Goal: Information Seeking & Learning: Learn about a topic

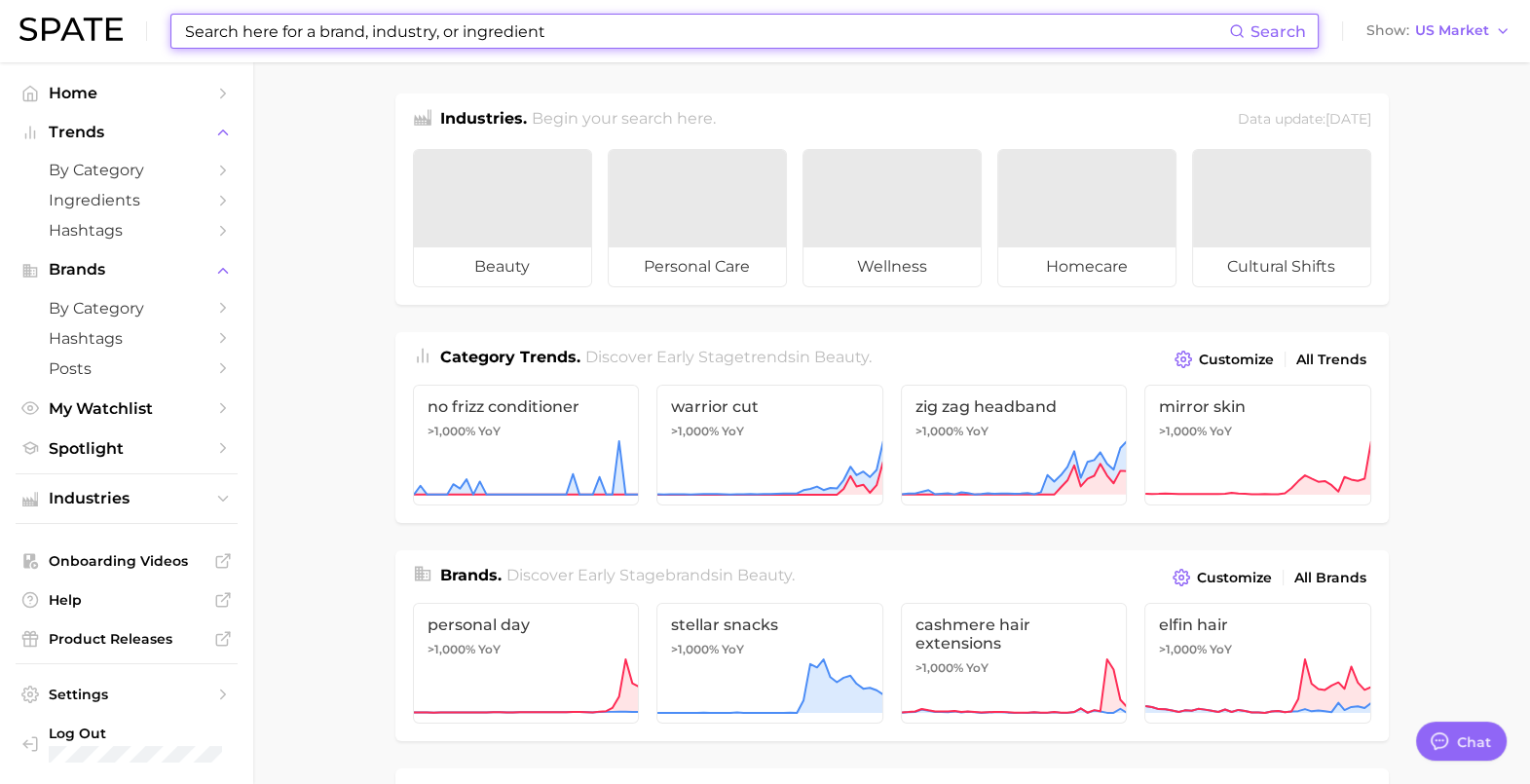
click at [366, 34] on input at bounding box center [706, 31] width 1046 height 33
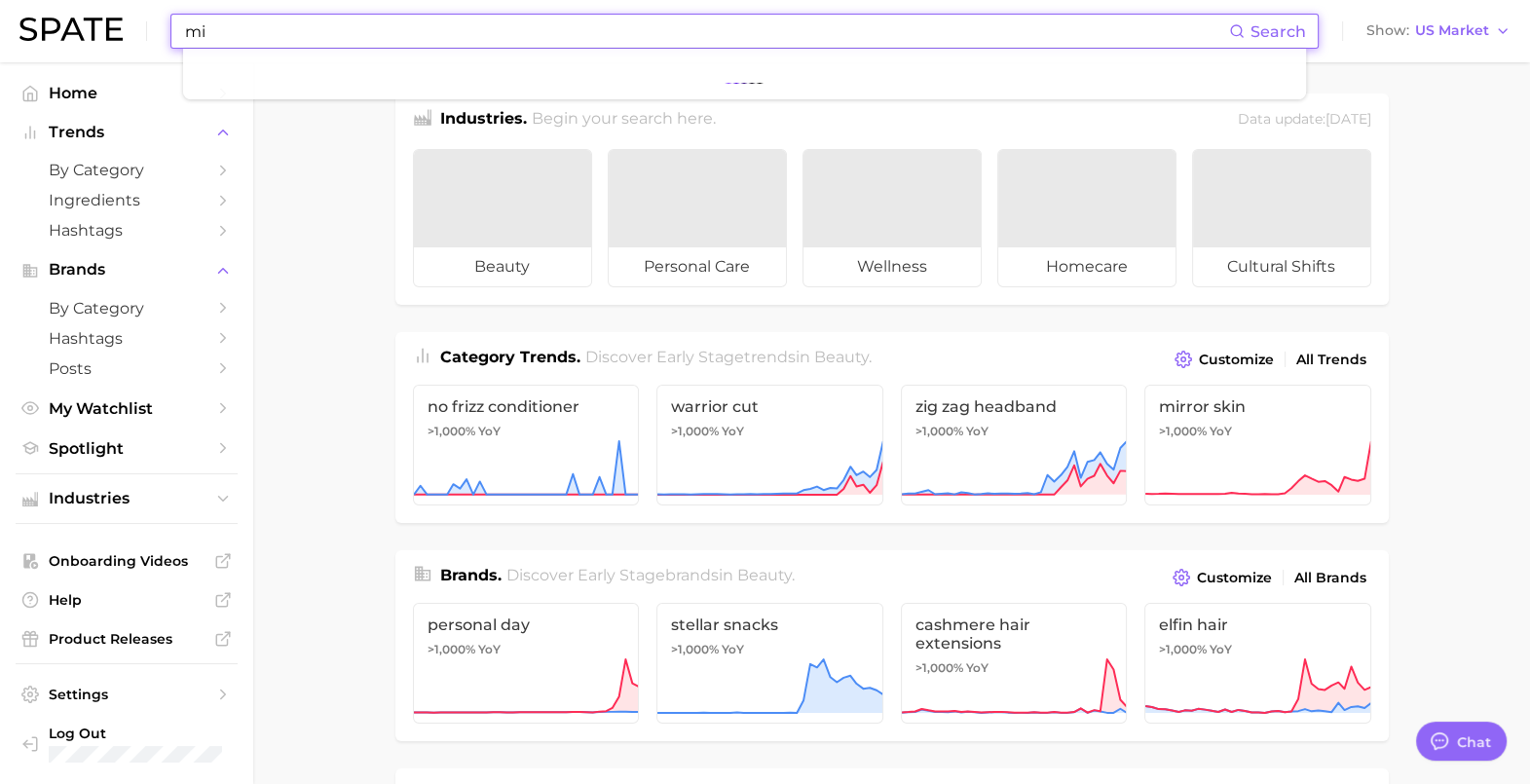
type input "m"
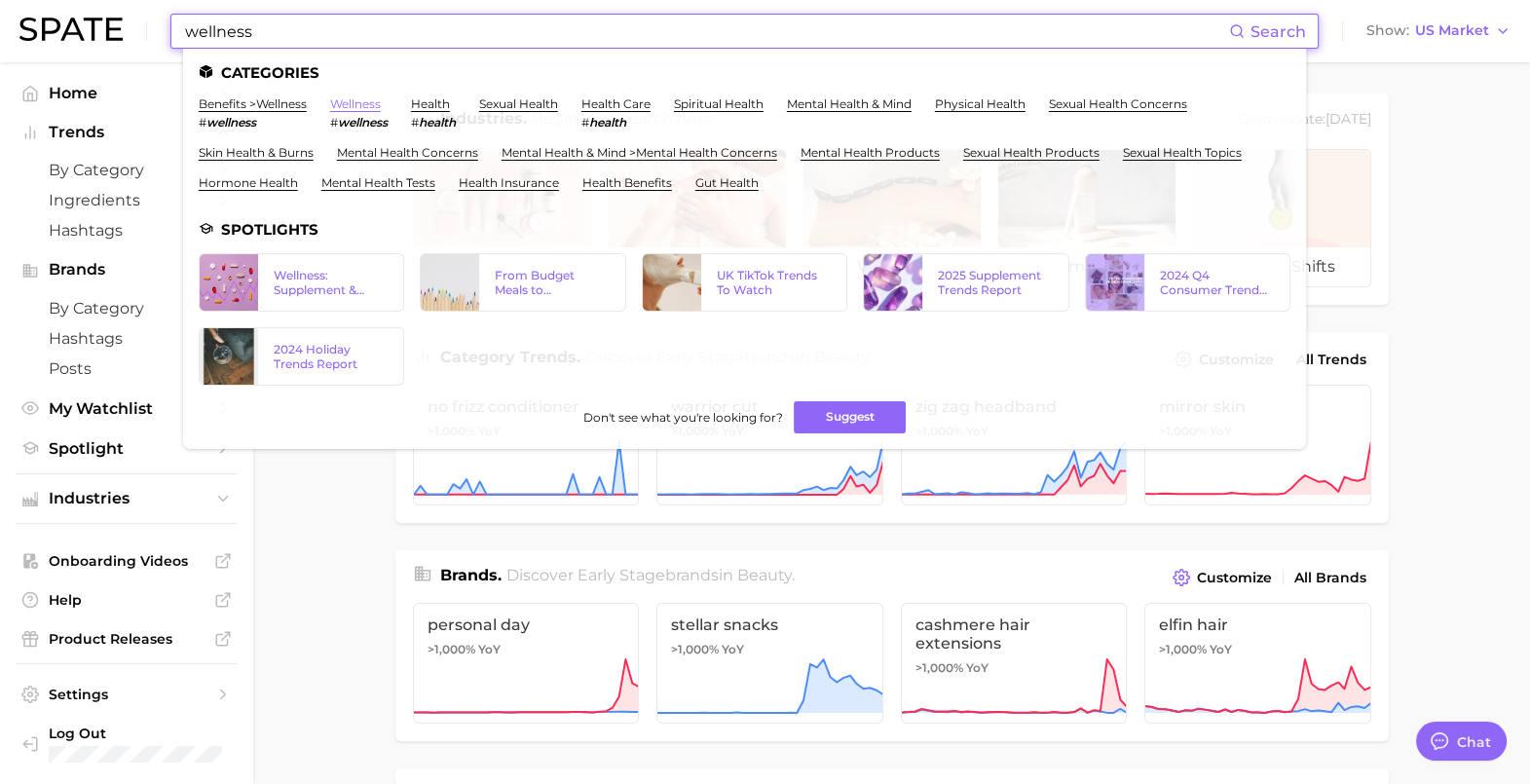
type input "wellness"
click at [371, 102] on link "wellness" at bounding box center [355, 104] width 50 height 15
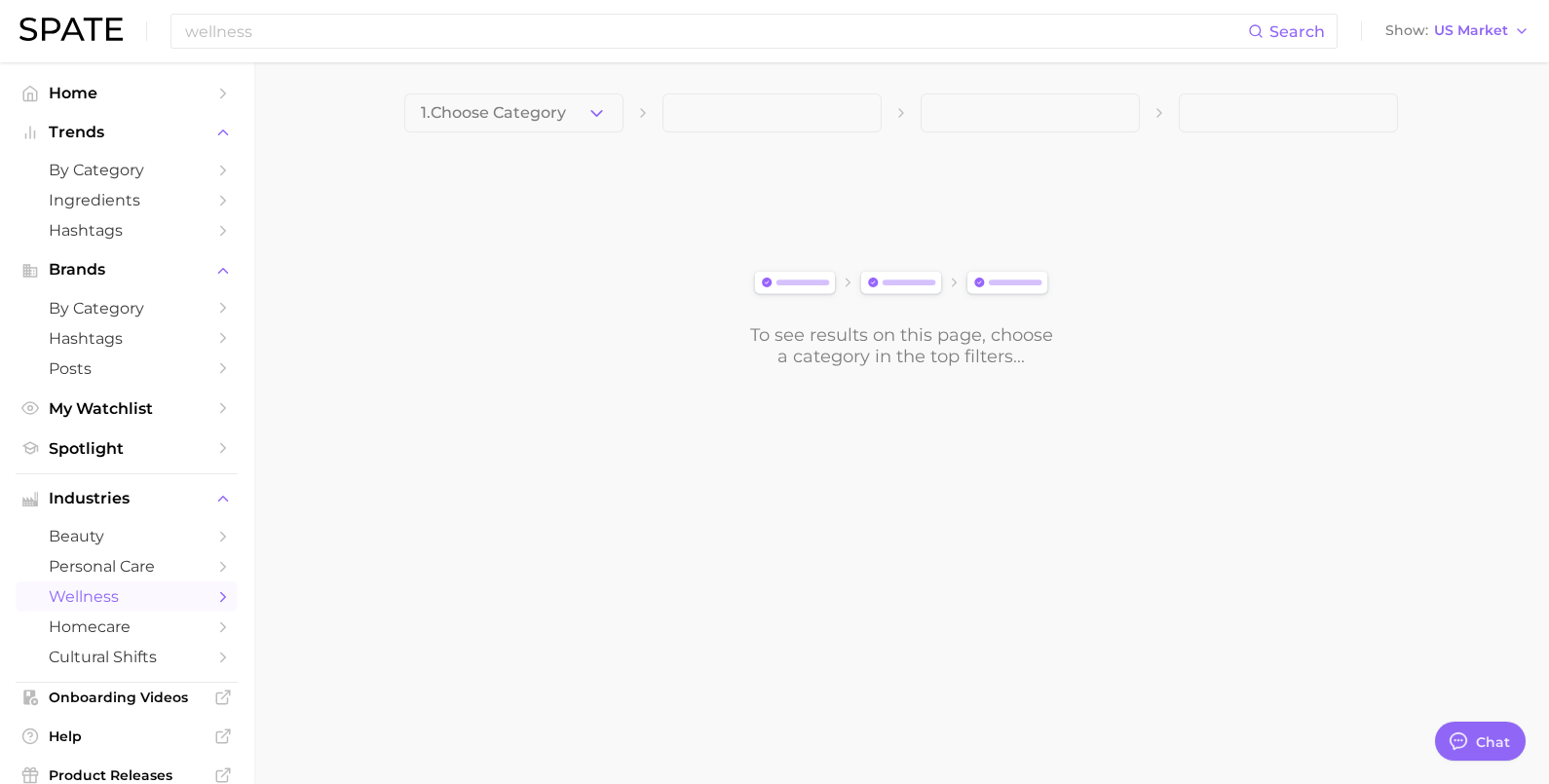
click at [519, 122] on button "1. Choose Category" at bounding box center [514, 113] width 220 height 39
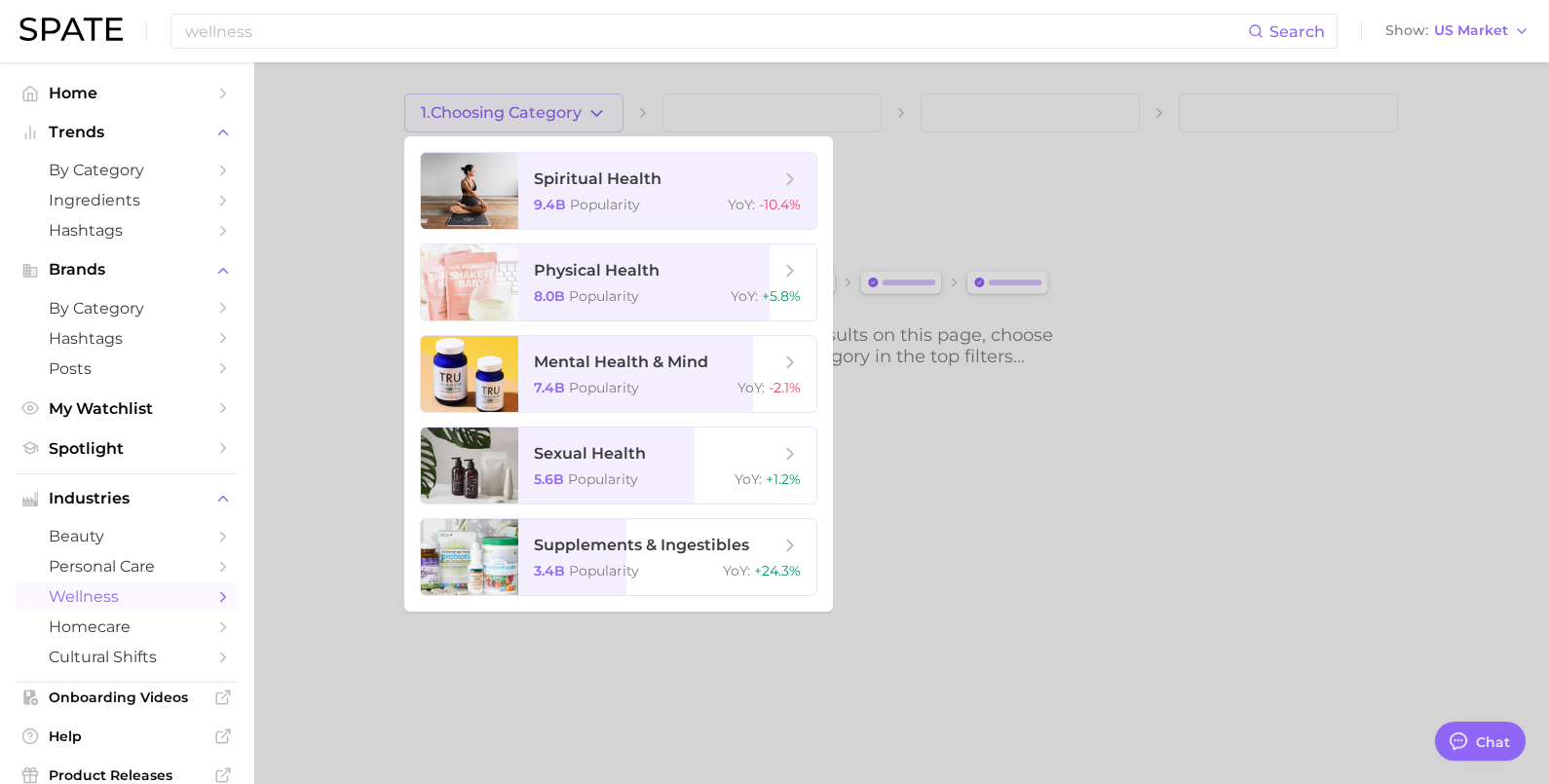
click at [253, 155] on div at bounding box center [774, 392] width 1549 height 784
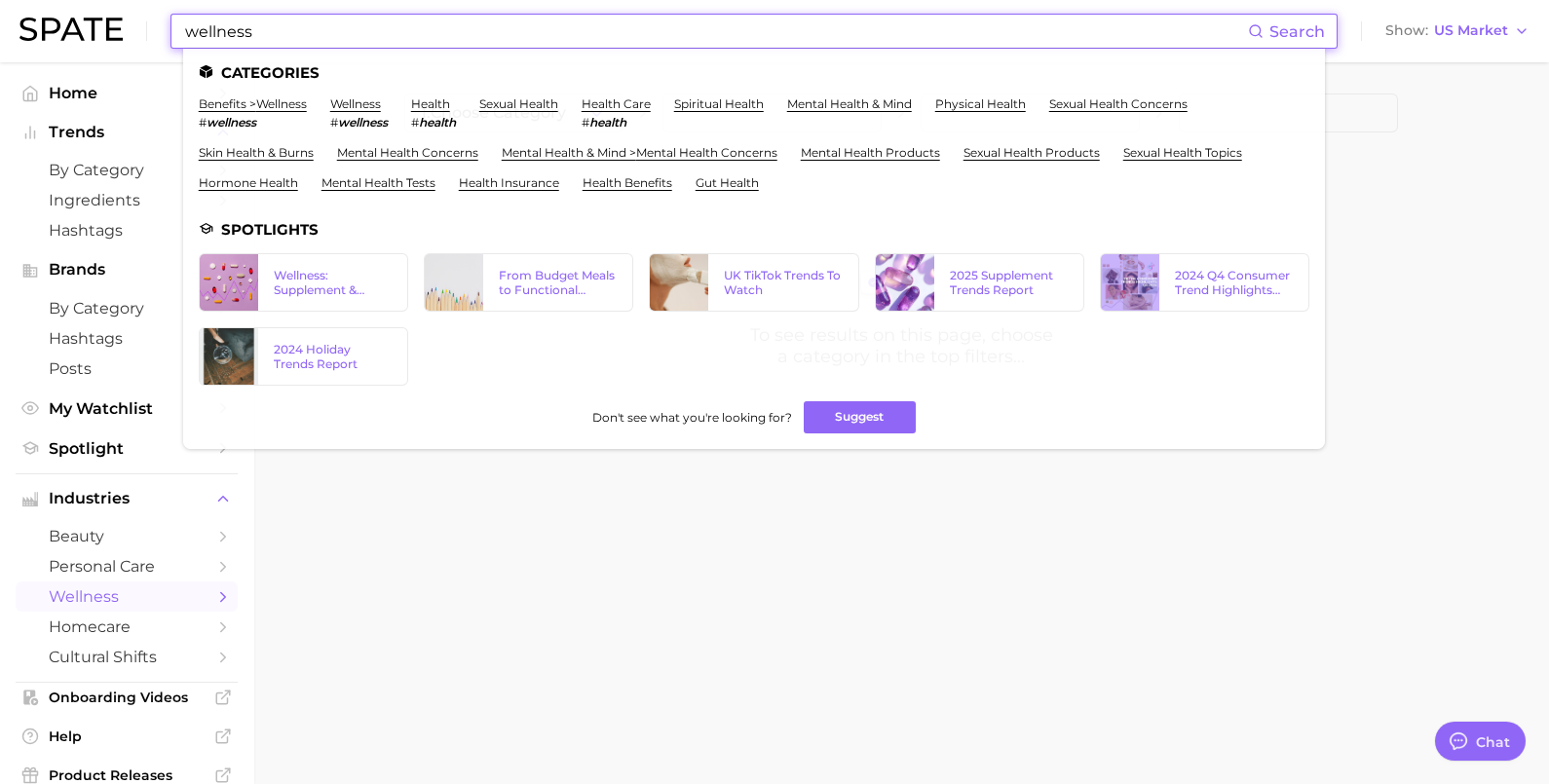
click at [331, 15] on input "wellness" at bounding box center [715, 31] width 1065 height 33
click at [285, 110] on link "benefits > wellness" at bounding box center [252, 104] width 108 height 15
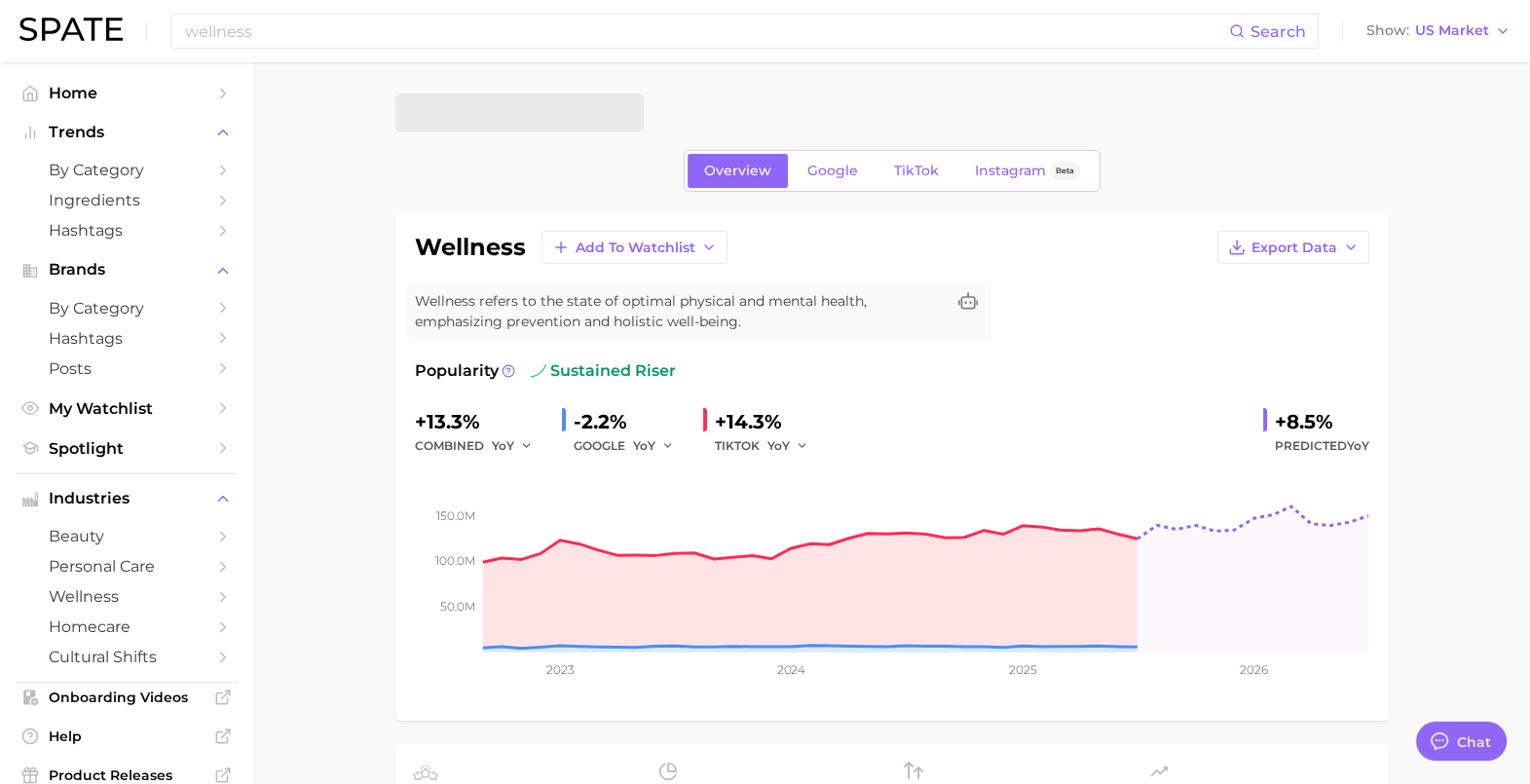
type textarea "x"
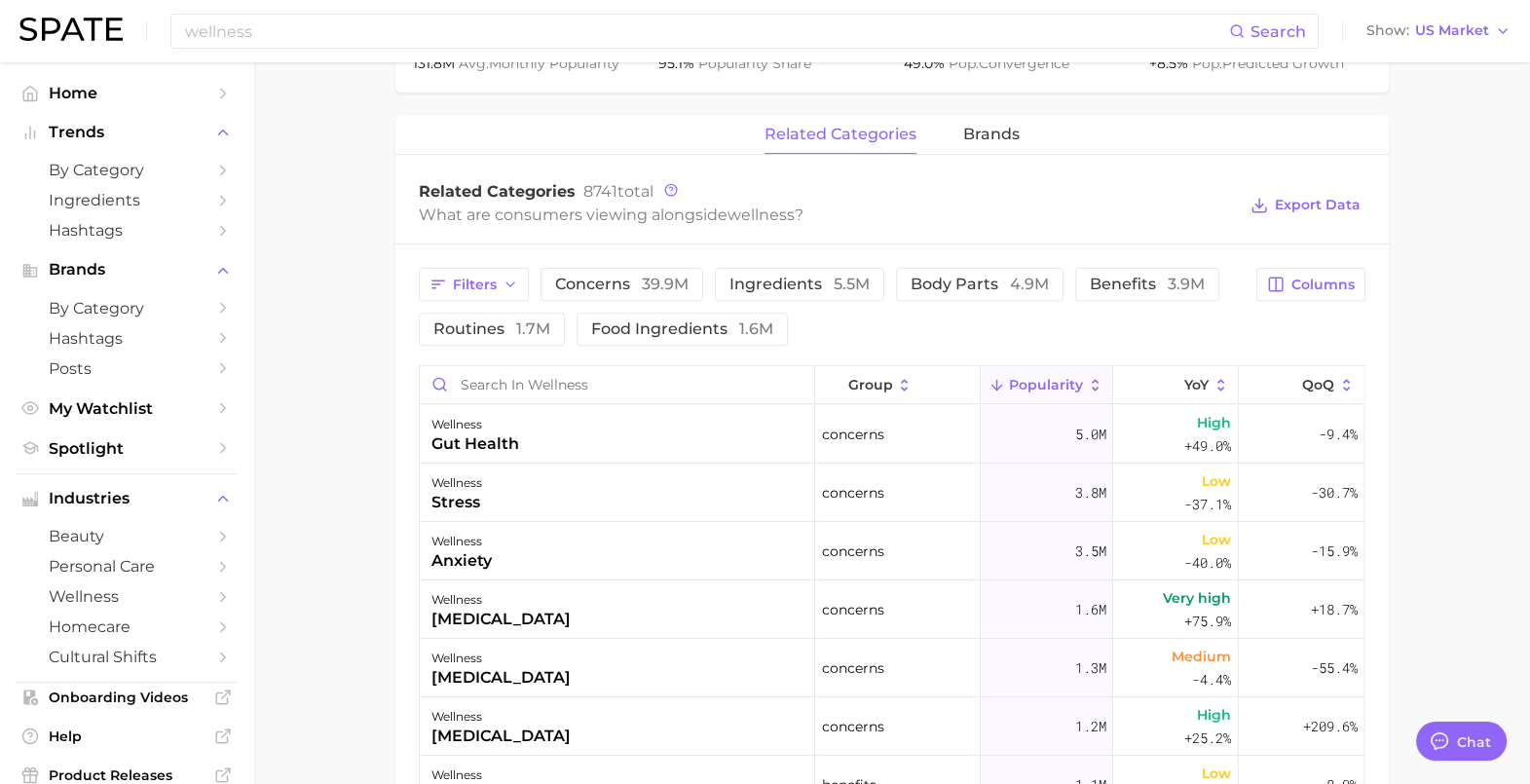
scroll to position [851, 0]
click at [1144, 280] on span "benefits 3.9m" at bounding box center [1147, 285] width 115 height 16
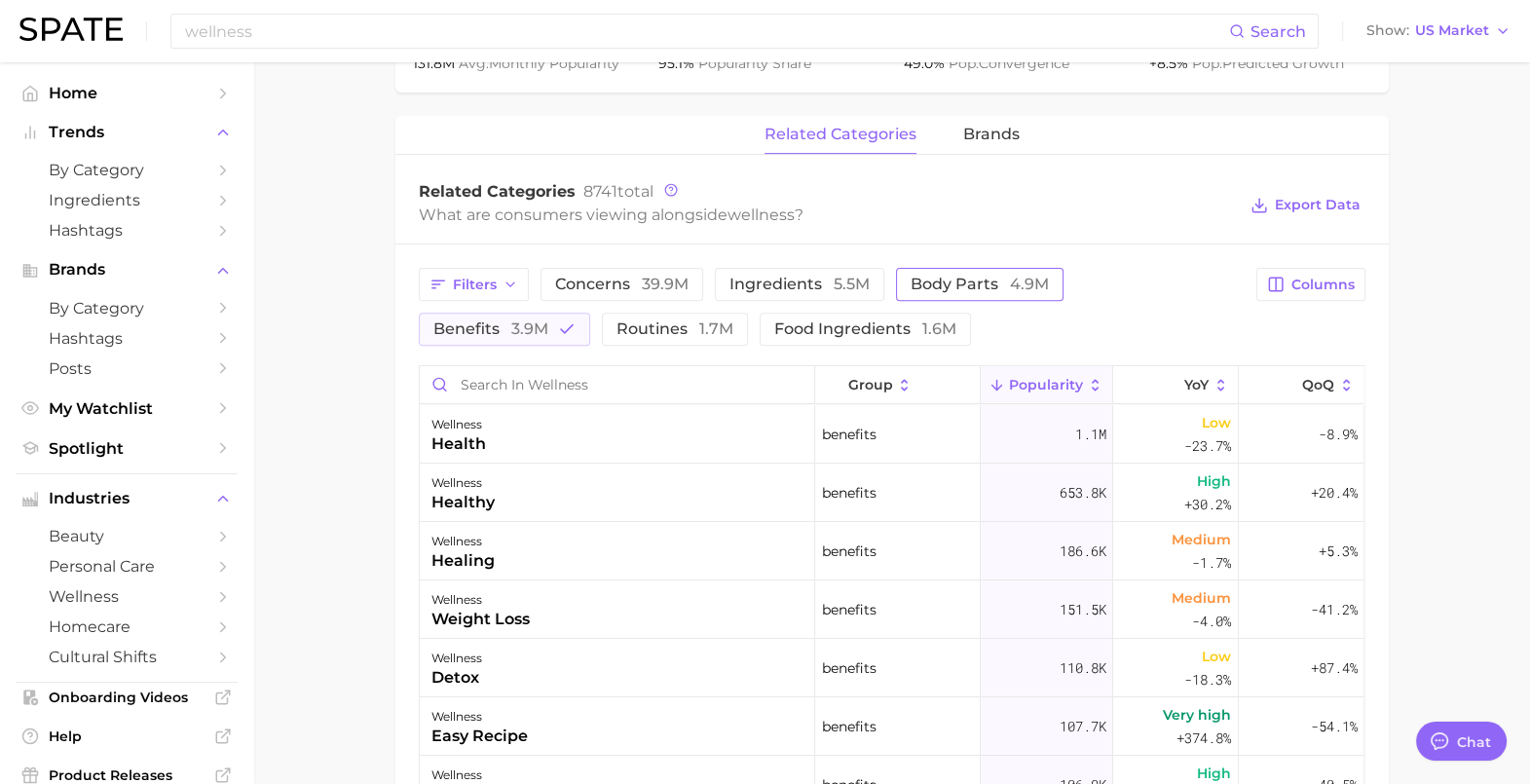
click at [957, 277] on span "body parts 4.9m" at bounding box center [980, 285] width 138 height 16
click at [965, 290] on span "body parts 4.9m" at bounding box center [980, 285] width 138 height 16
click at [549, 321] on span "benefits 3.9m" at bounding box center [491, 329] width 115 height 16
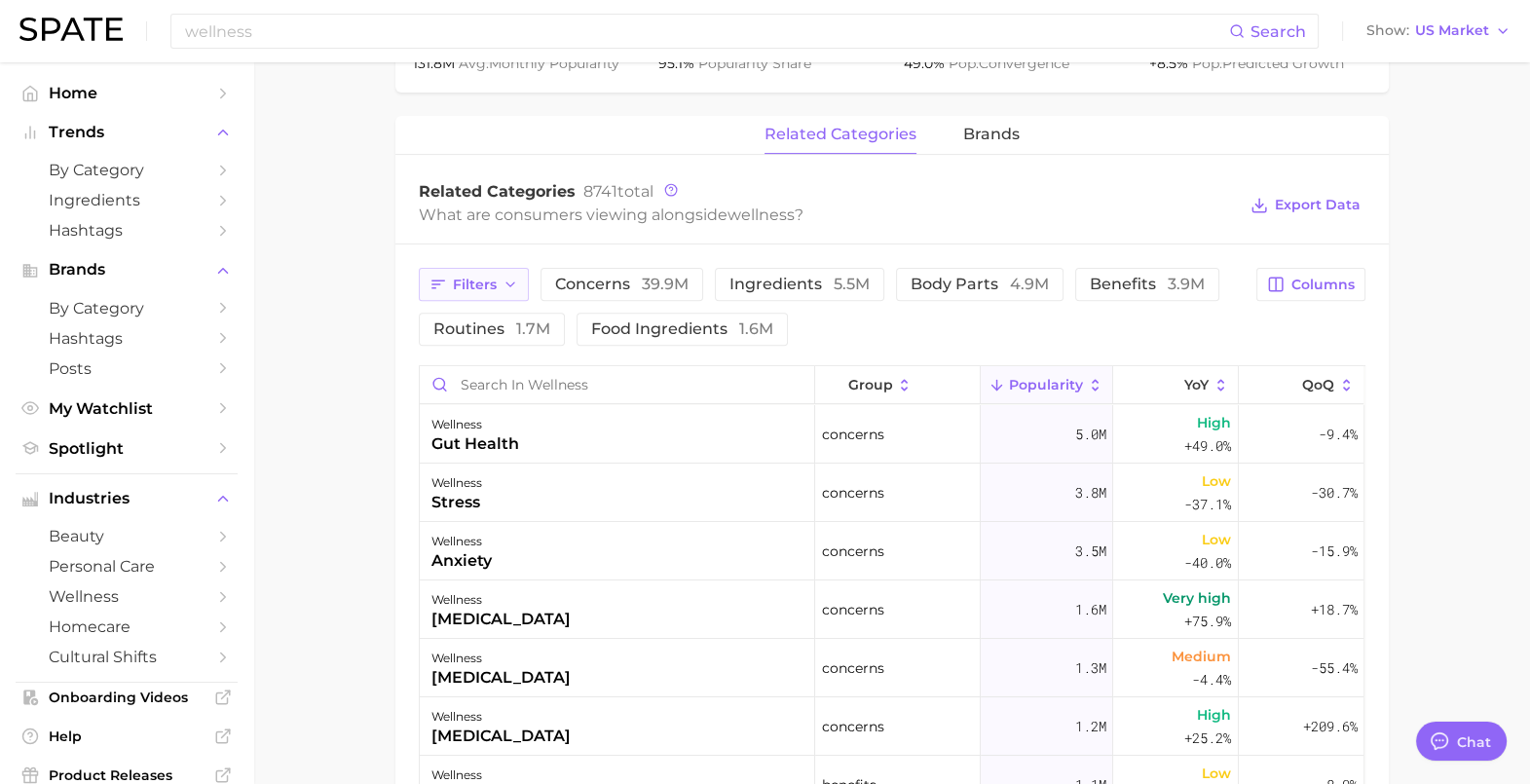
click at [419, 285] on button "Filters" at bounding box center [474, 284] width 110 height 33
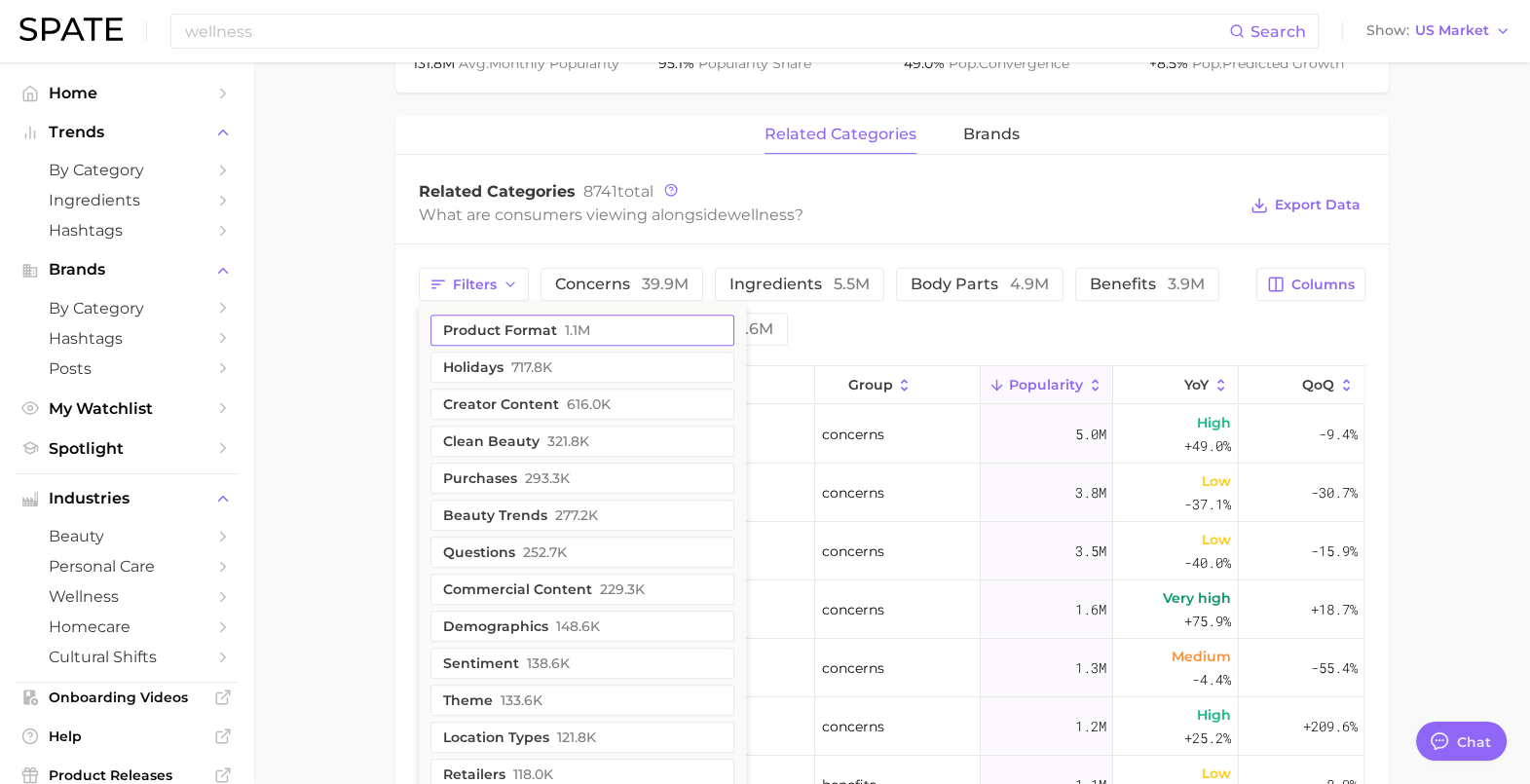
click at [492, 325] on button "product format 1.1m" at bounding box center [582, 330] width 304 height 32
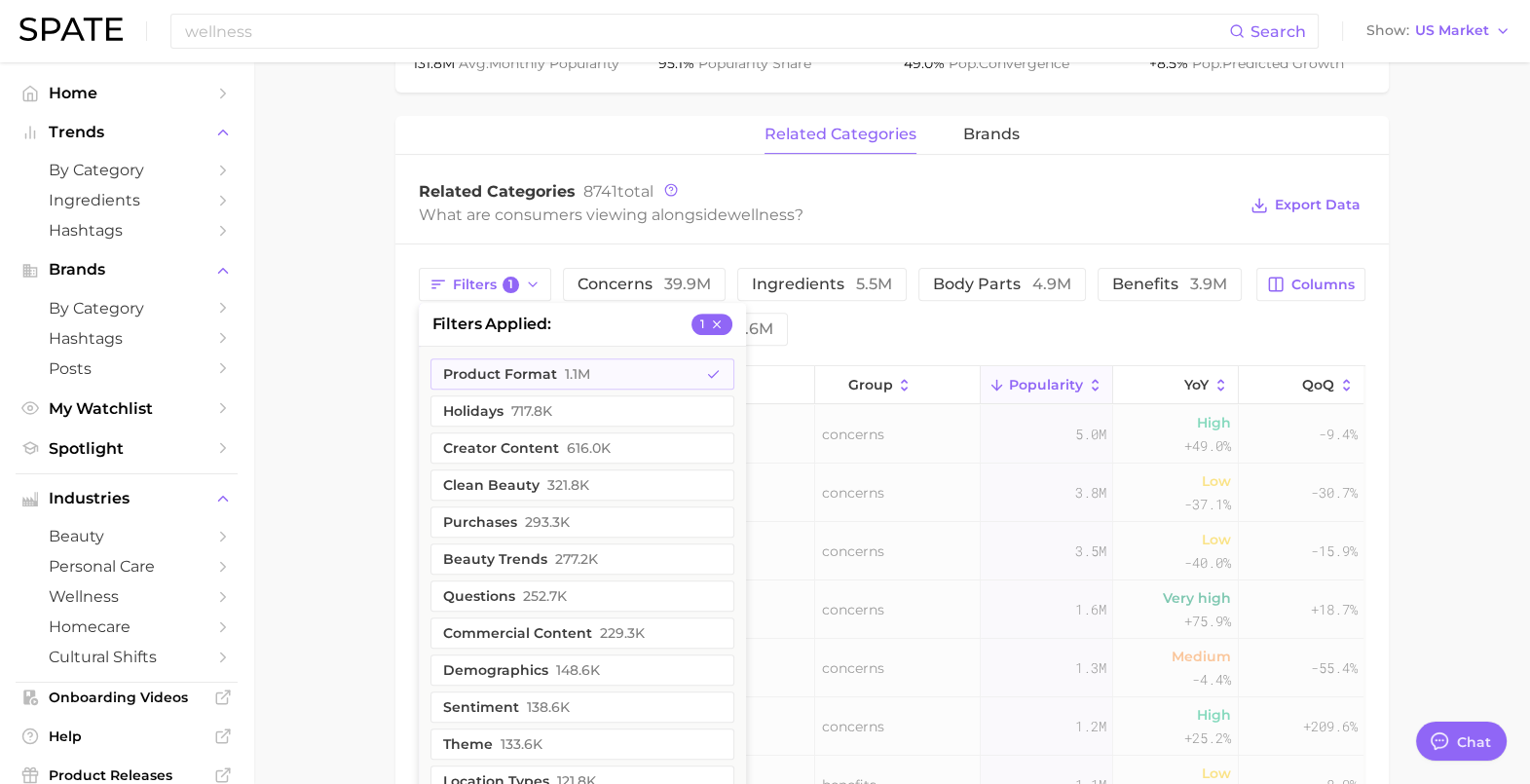
click at [319, 348] on main "wellness Overview Google TikTok Instagram Beta wellness Add to Watchlist Export…" at bounding box center [891, 240] width 1277 height 2058
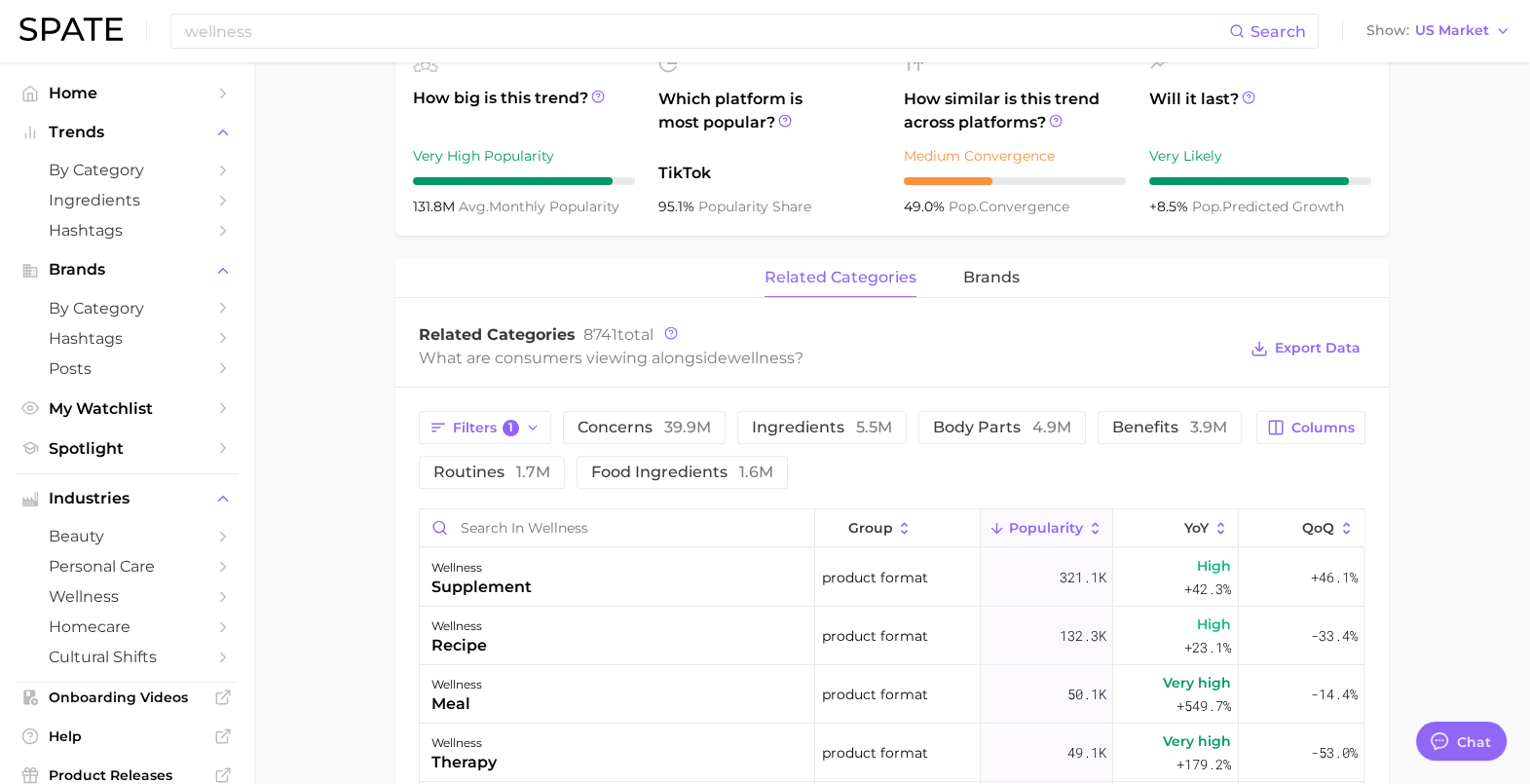
scroll to position [731, 0]
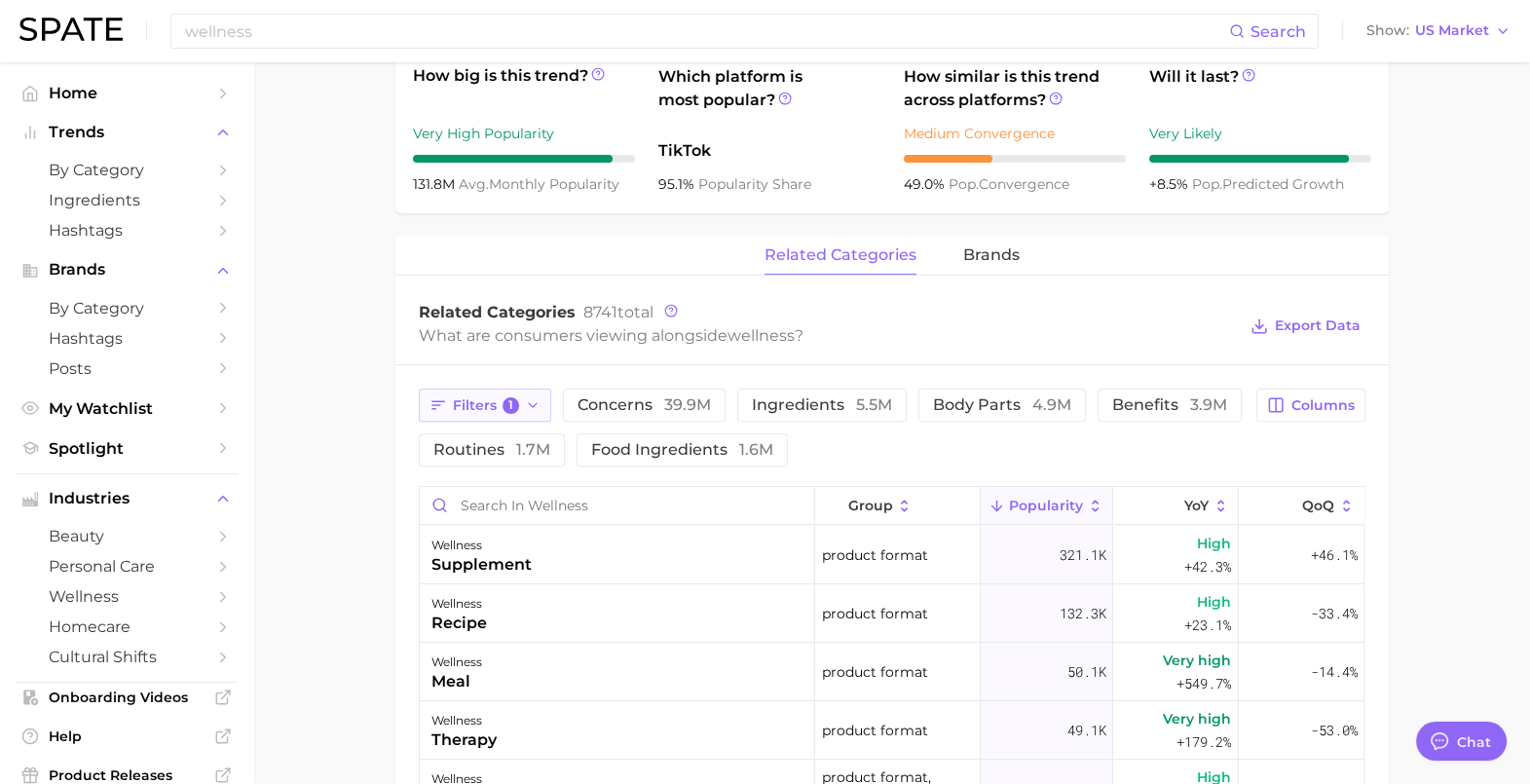
click at [492, 408] on span "Filters 1" at bounding box center [487, 406] width 67 height 18
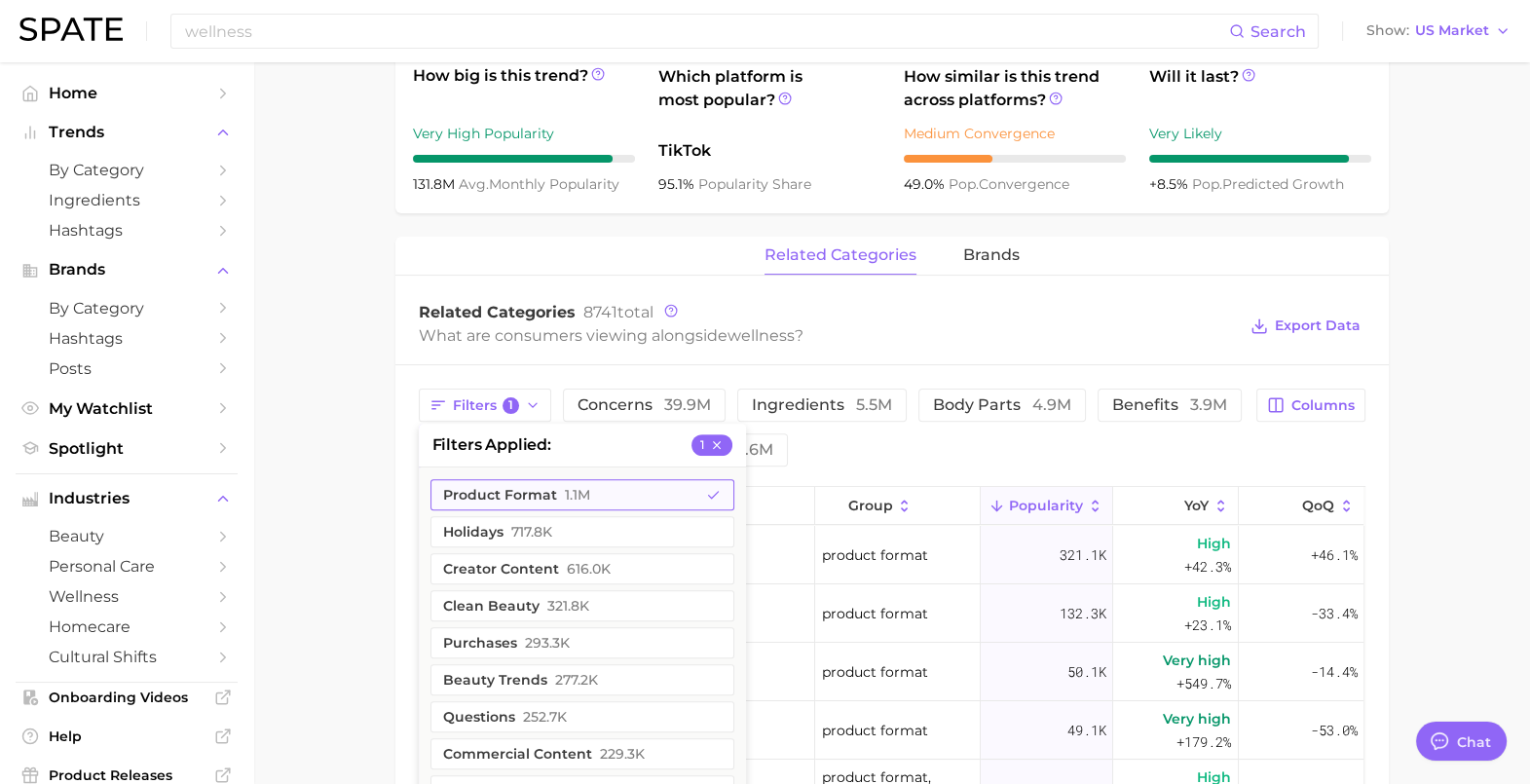
click at [706, 491] on icon "button" at bounding box center [714, 495] width 16 height 16
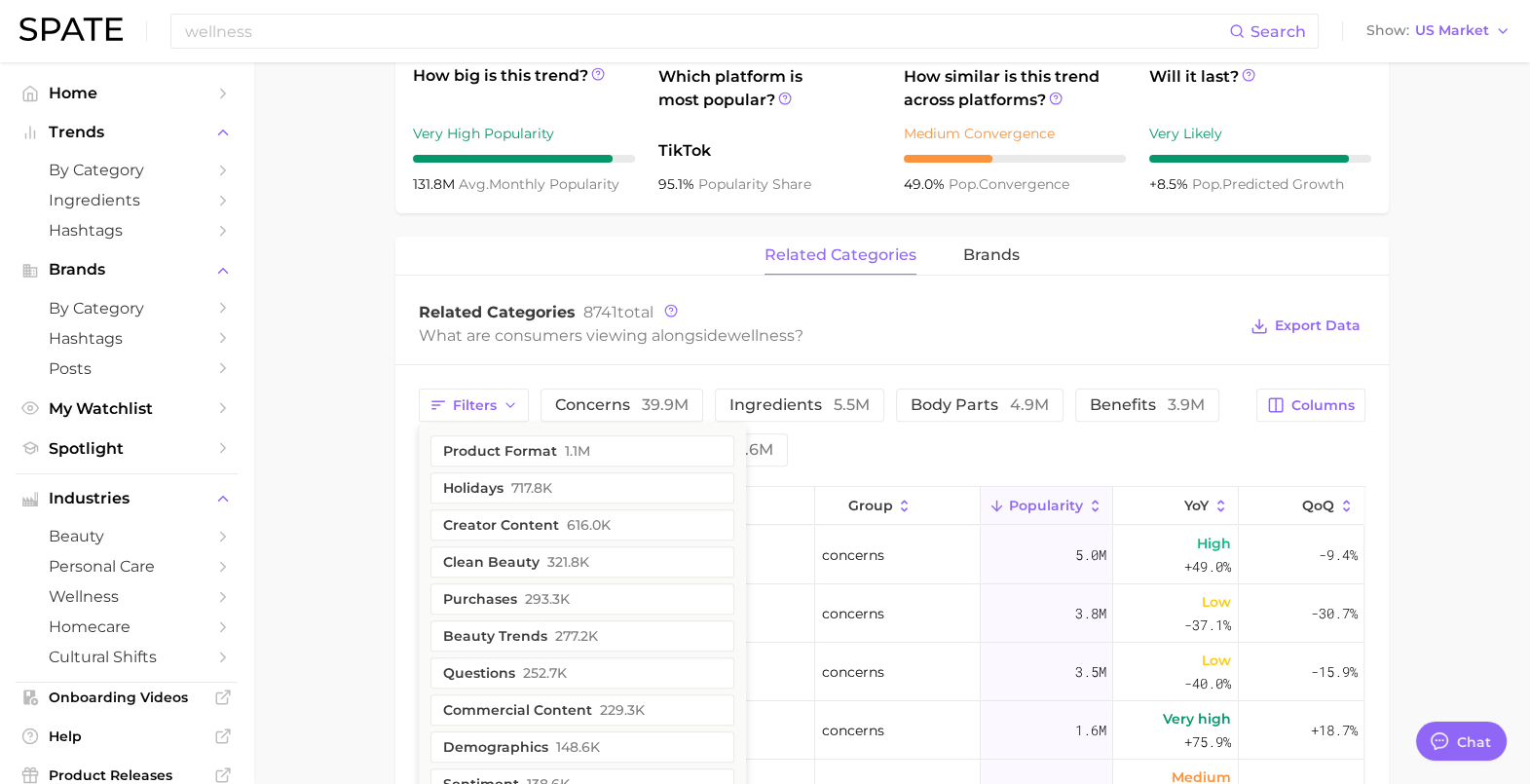
click at [331, 422] on main "wellness Overview Google TikTok Instagram Beta wellness Add to Watchlist Export…" at bounding box center [891, 361] width 1277 height 2058
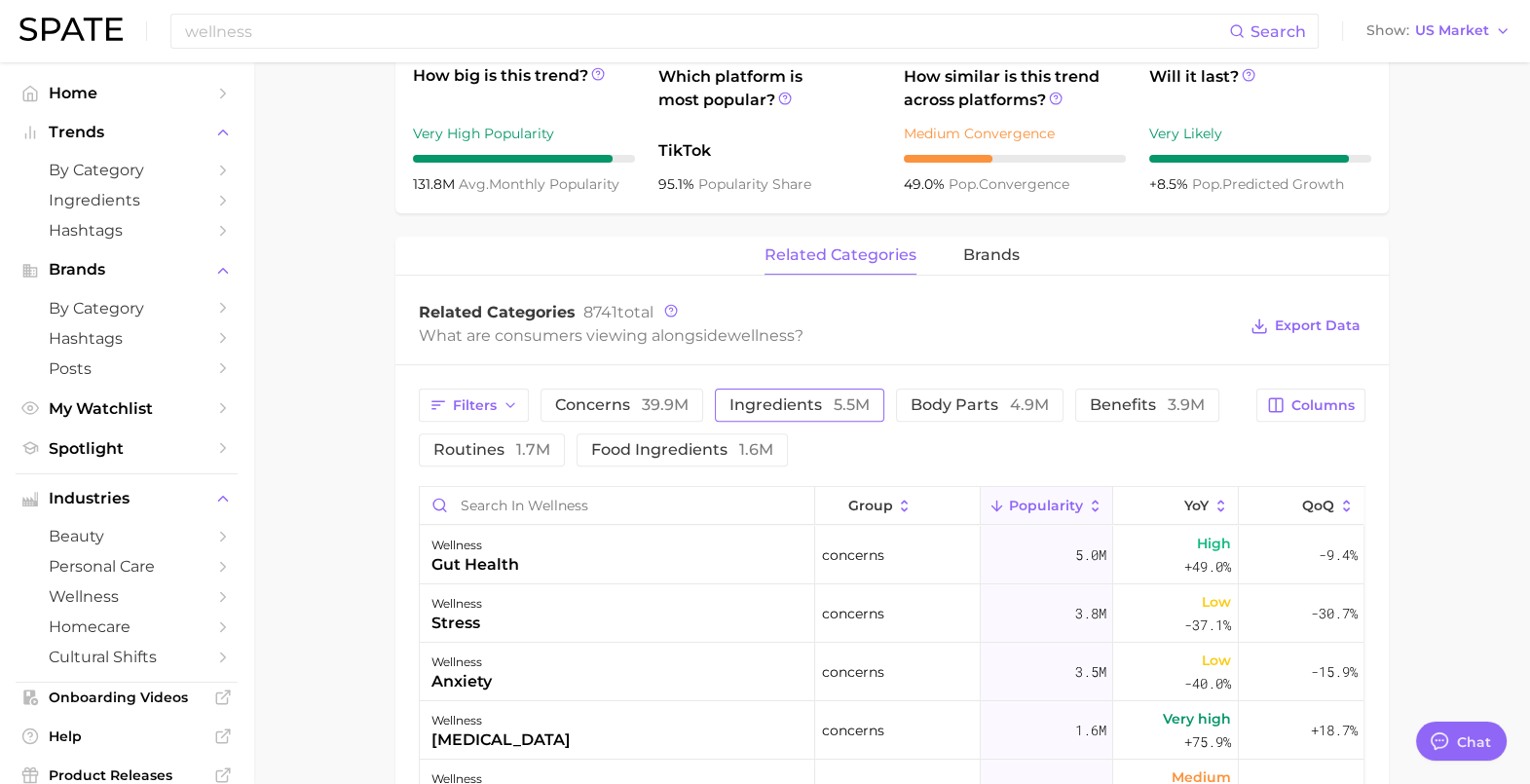
click at [763, 404] on span "ingredients 5.5m" at bounding box center [800, 405] width 140 height 16
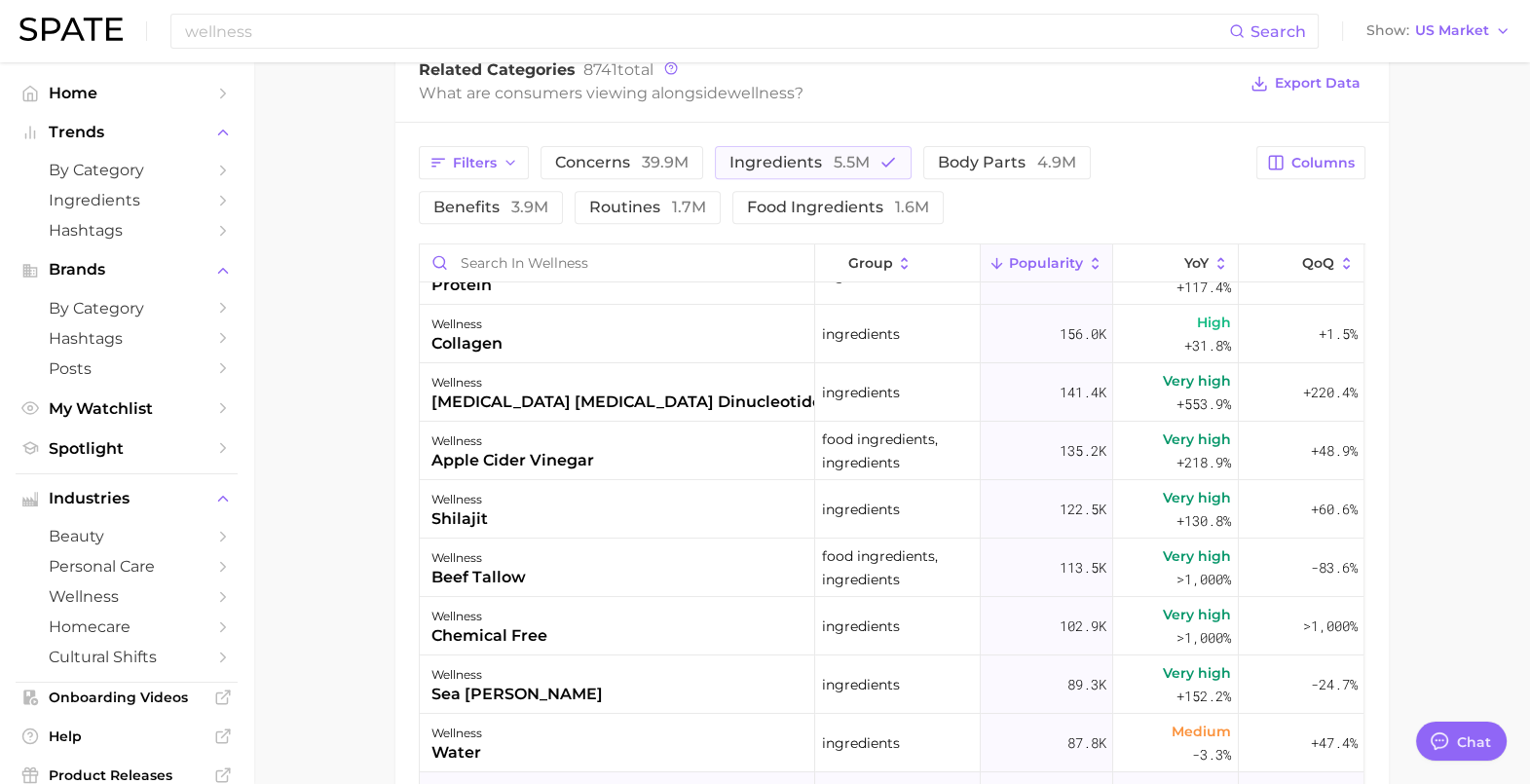
scroll to position [0, 0]
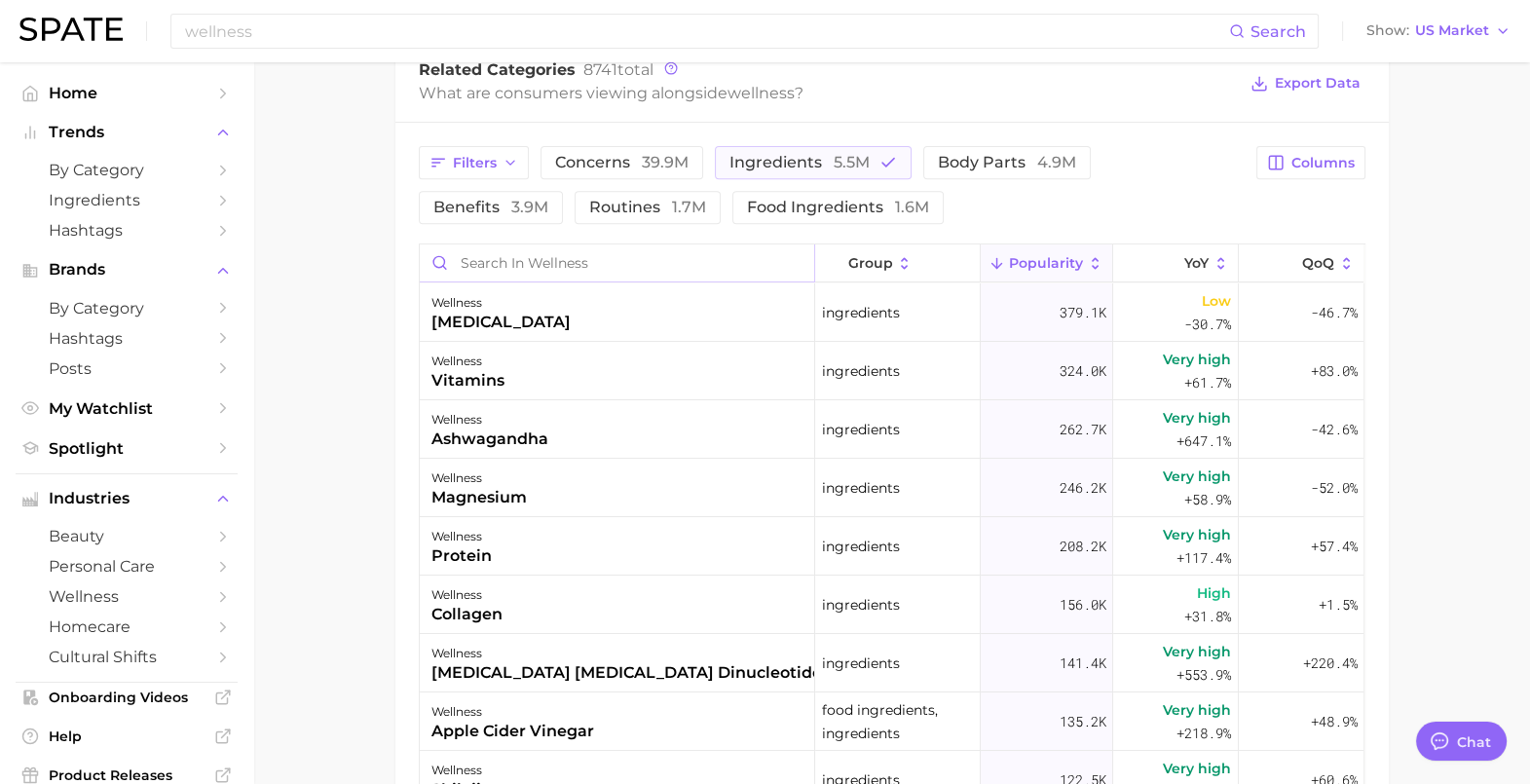
click at [511, 266] on input "Search in wellness" at bounding box center [617, 262] width 395 height 37
click at [856, 167] on span "5.5m" at bounding box center [852, 162] width 36 height 19
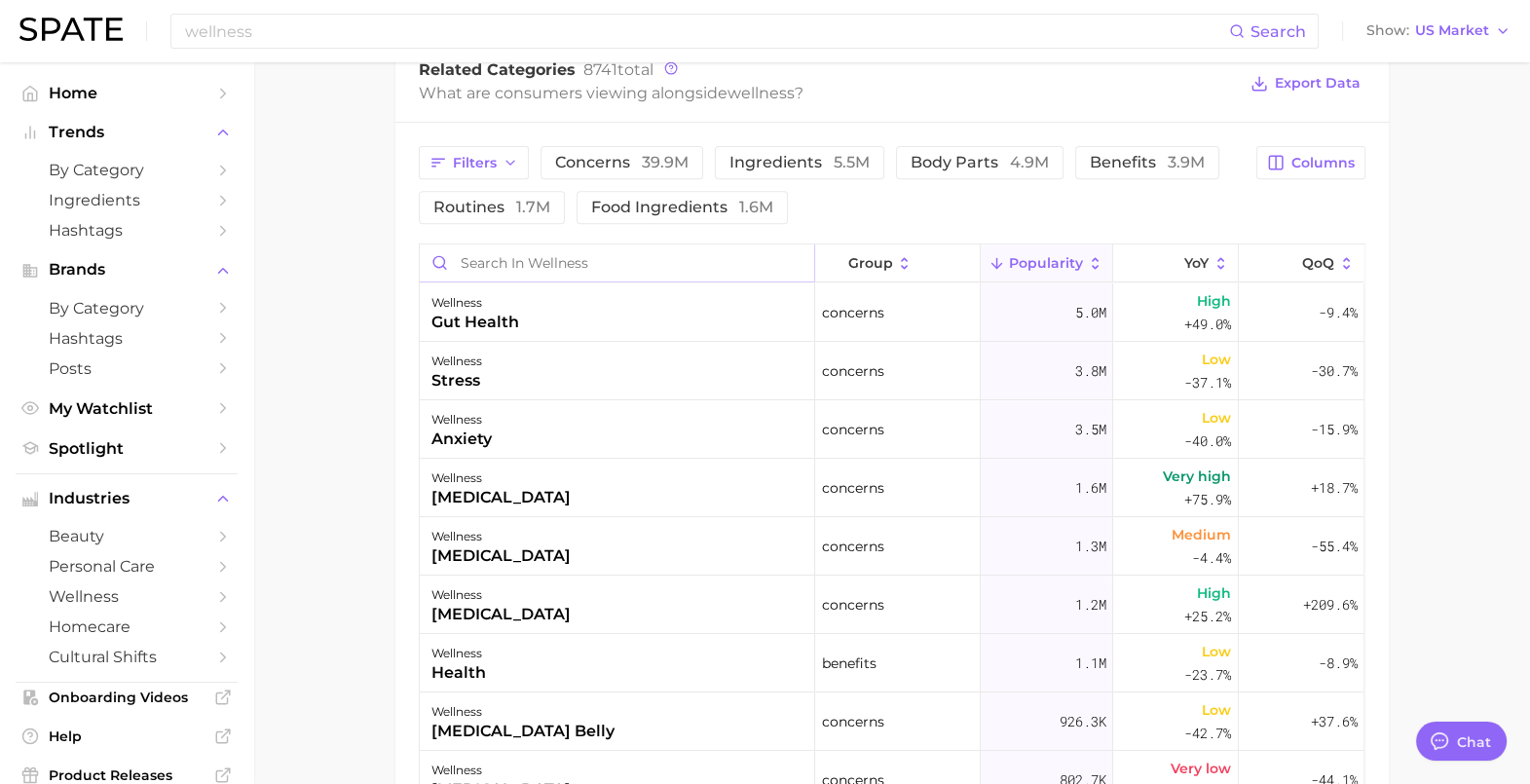
click at [620, 258] on input "Search in wellness" at bounding box center [617, 262] width 395 height 37
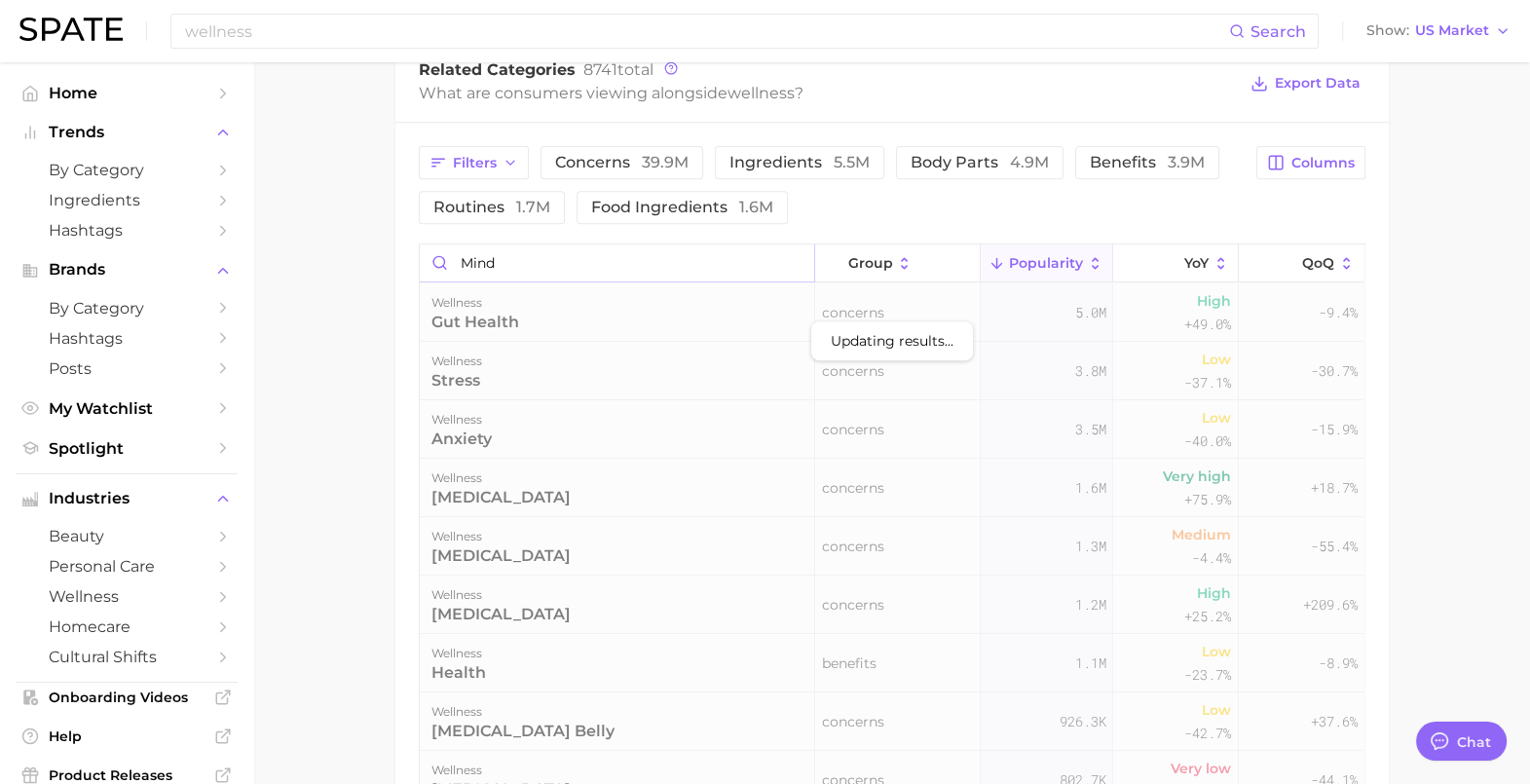
scroll to position [940, 0]
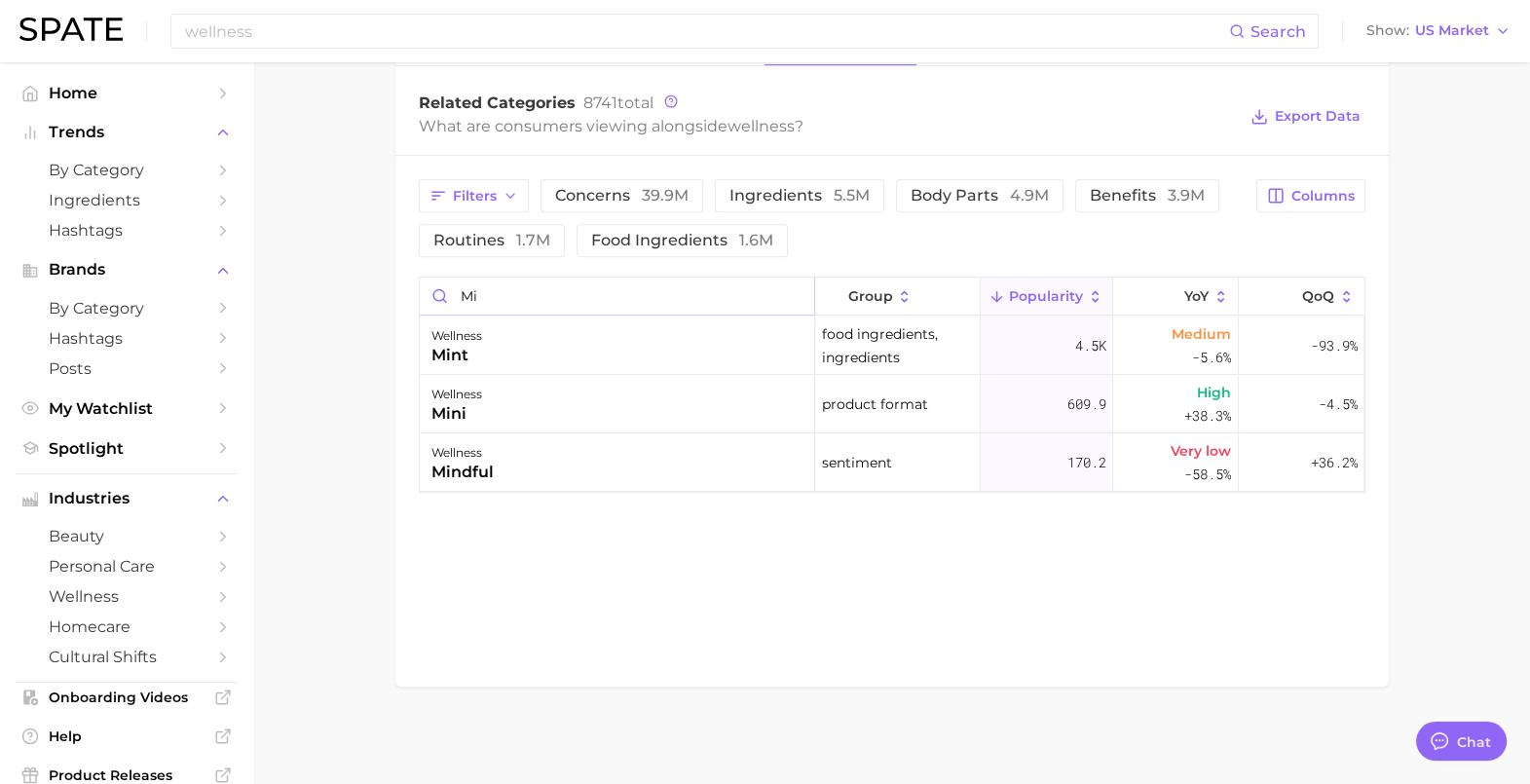
type input "m"
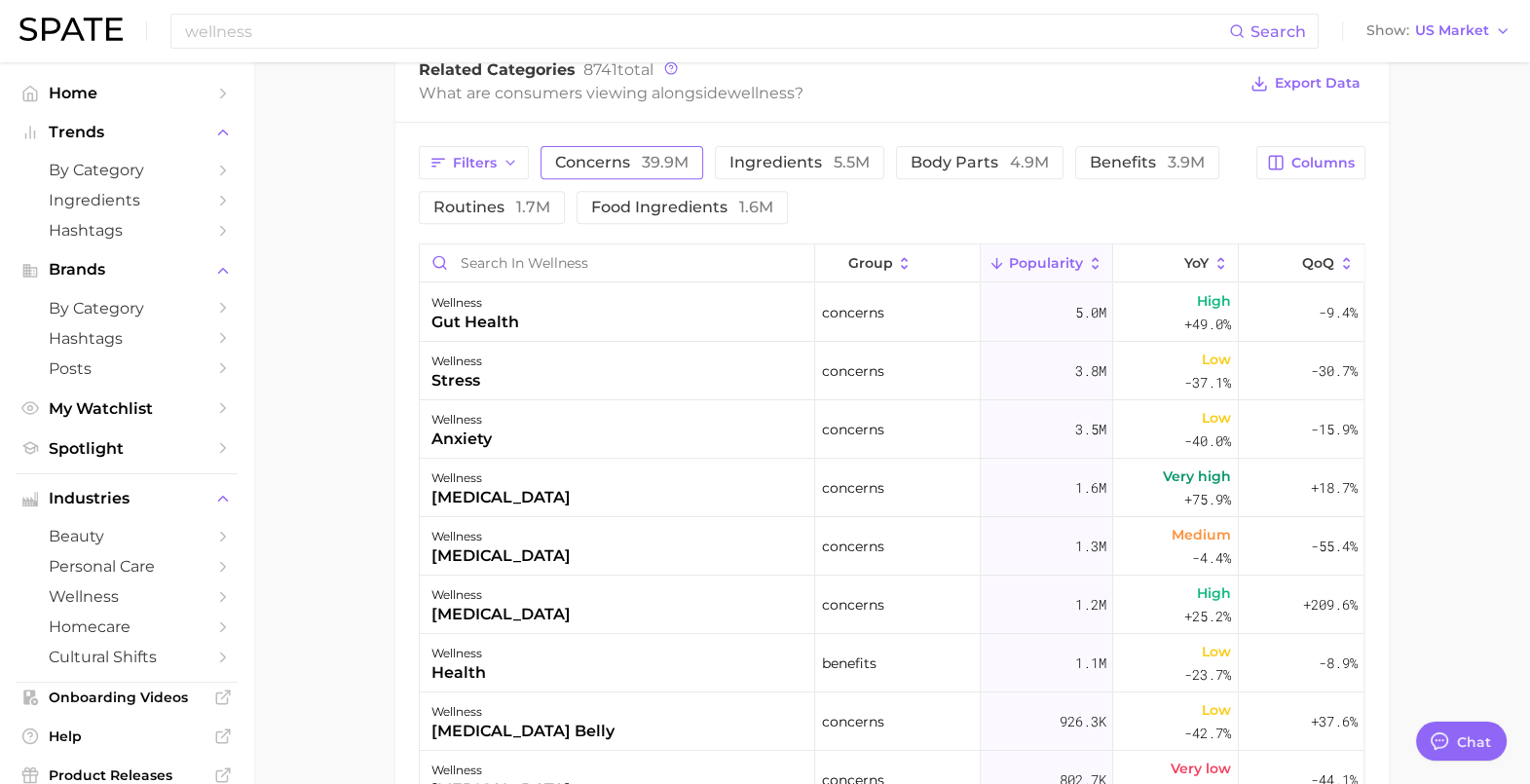
click at [605, 165] on span "concerns 39.9m" at bounding box center [621, 163] width 134 height 16
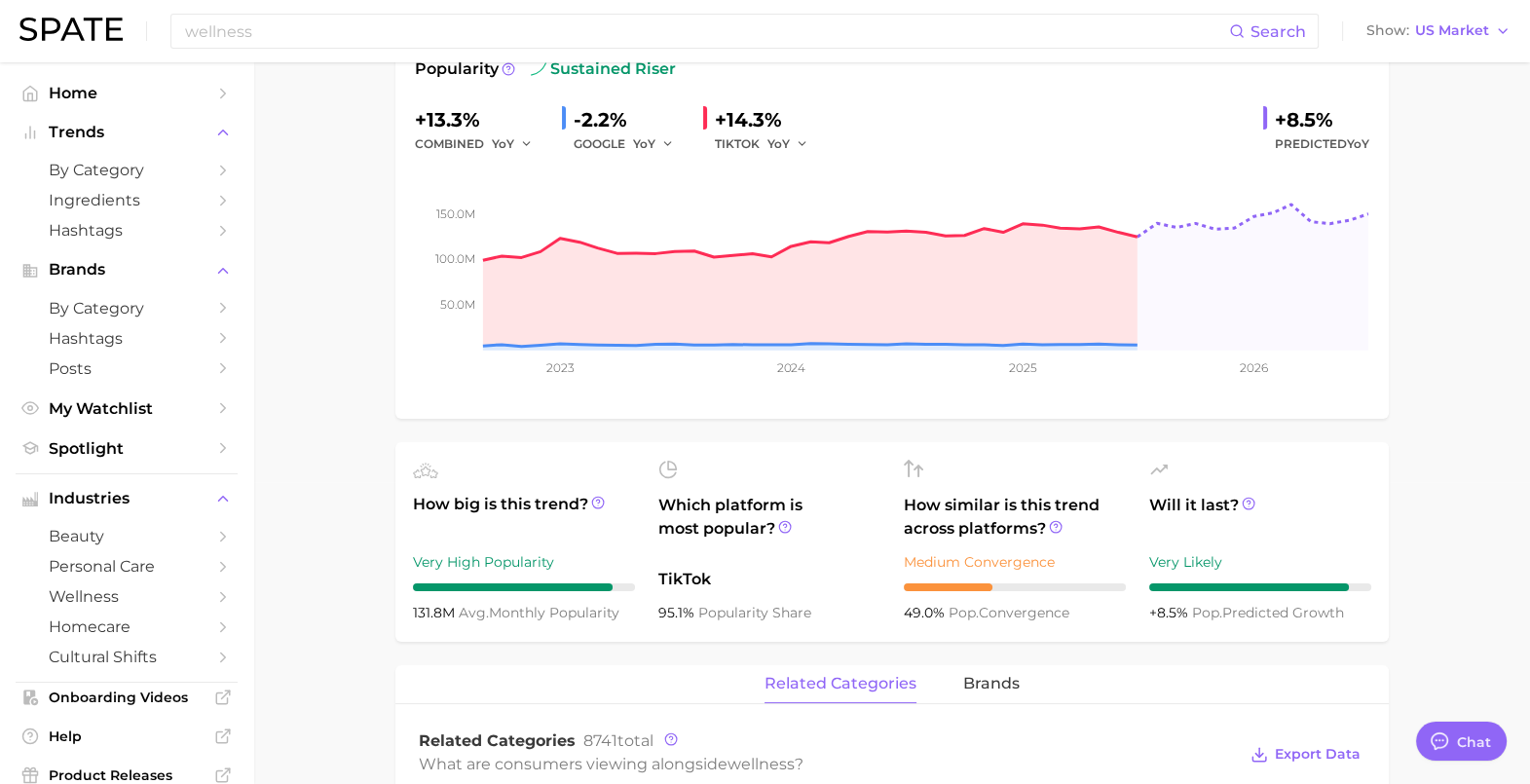
scroll to position [0, 0]
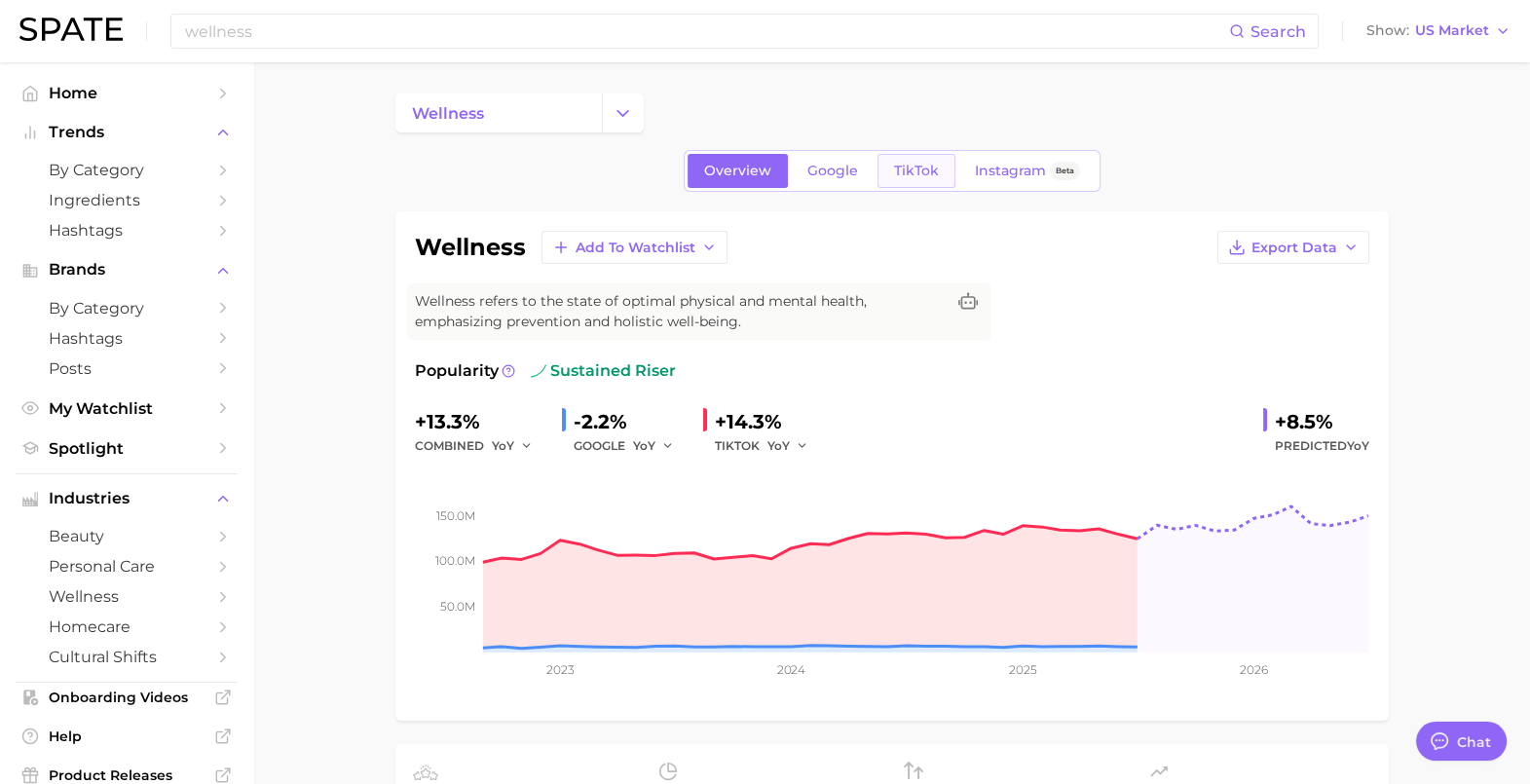
click at [918, 166] on span "TikTok" at bounding box center [916, 170] width 45 height 17
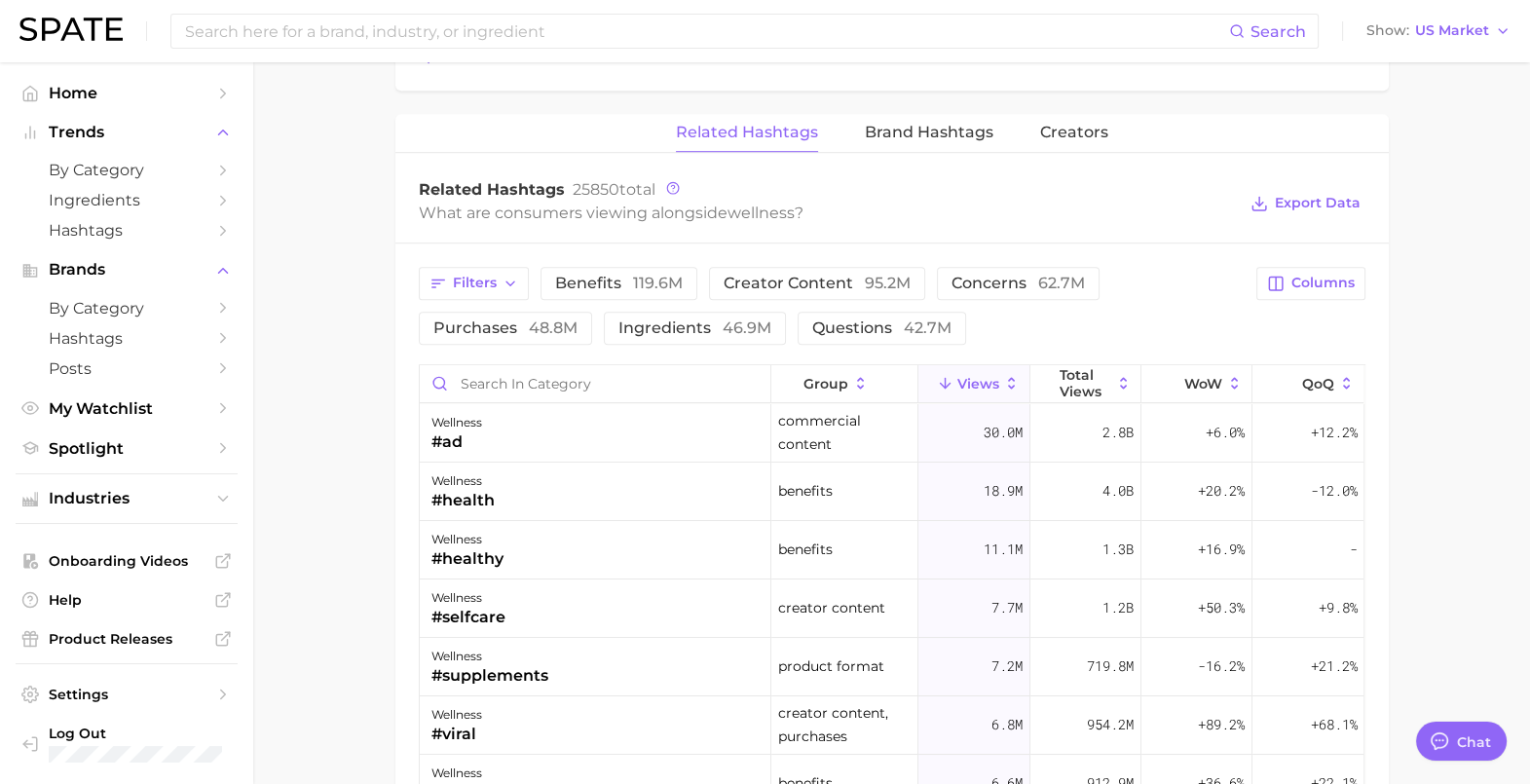
scroll to position [1582, 0]
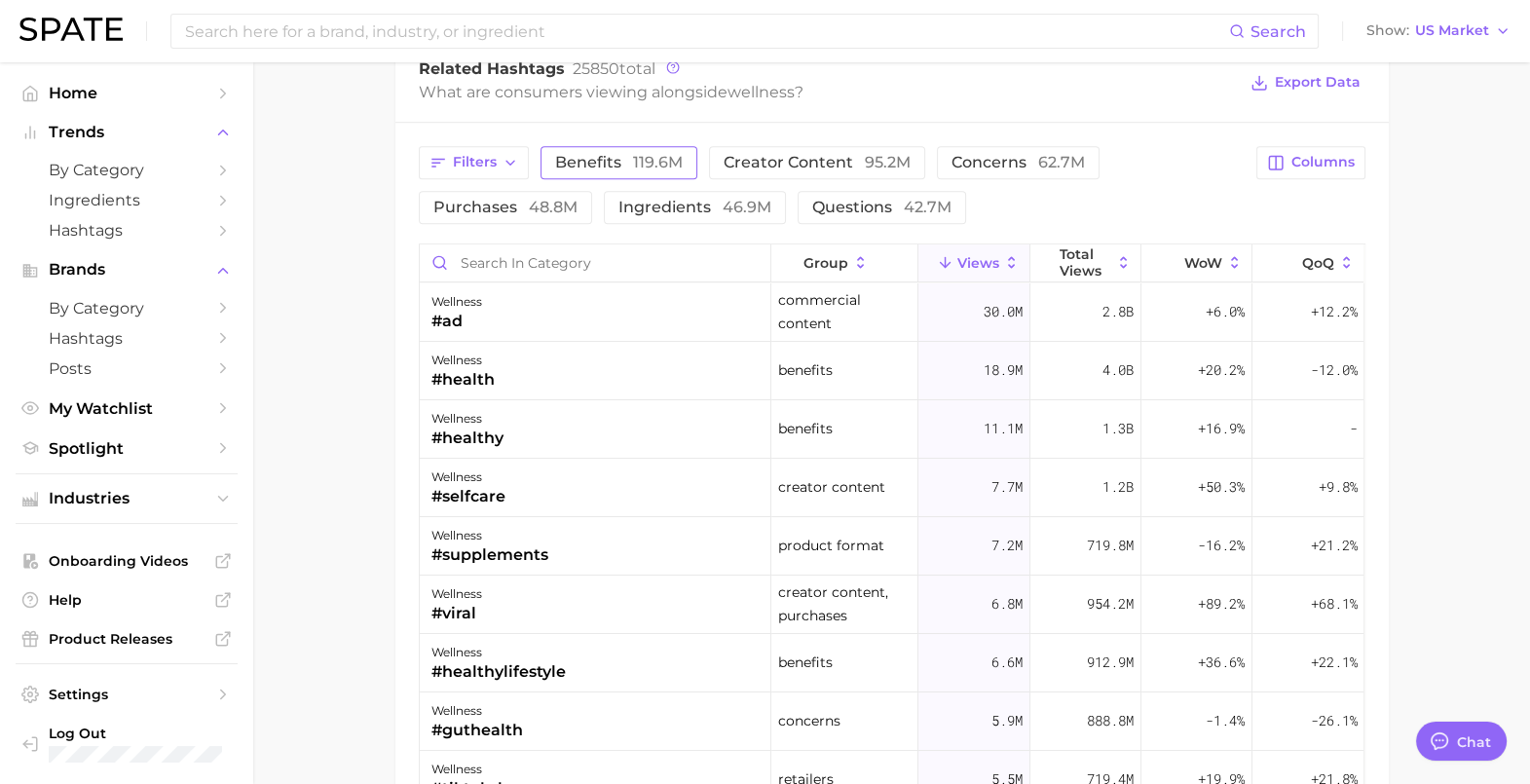
click at [638, 164] on span "119.6m" at bounding box center [658, 162] width 49 height 19
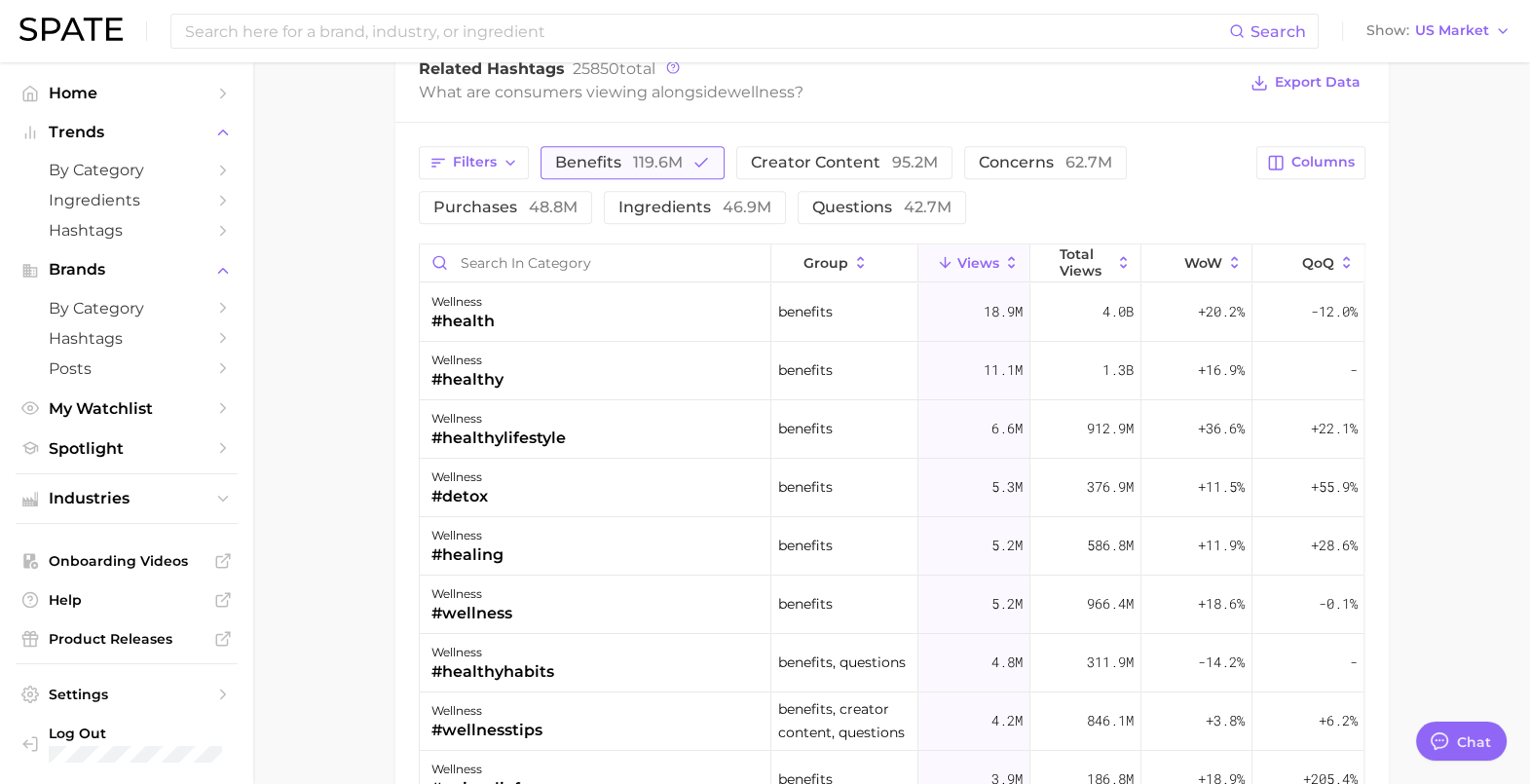
click at [594, 162] on span "benefits 119.6m" at bounding box center [618, 163] width 128 height 16
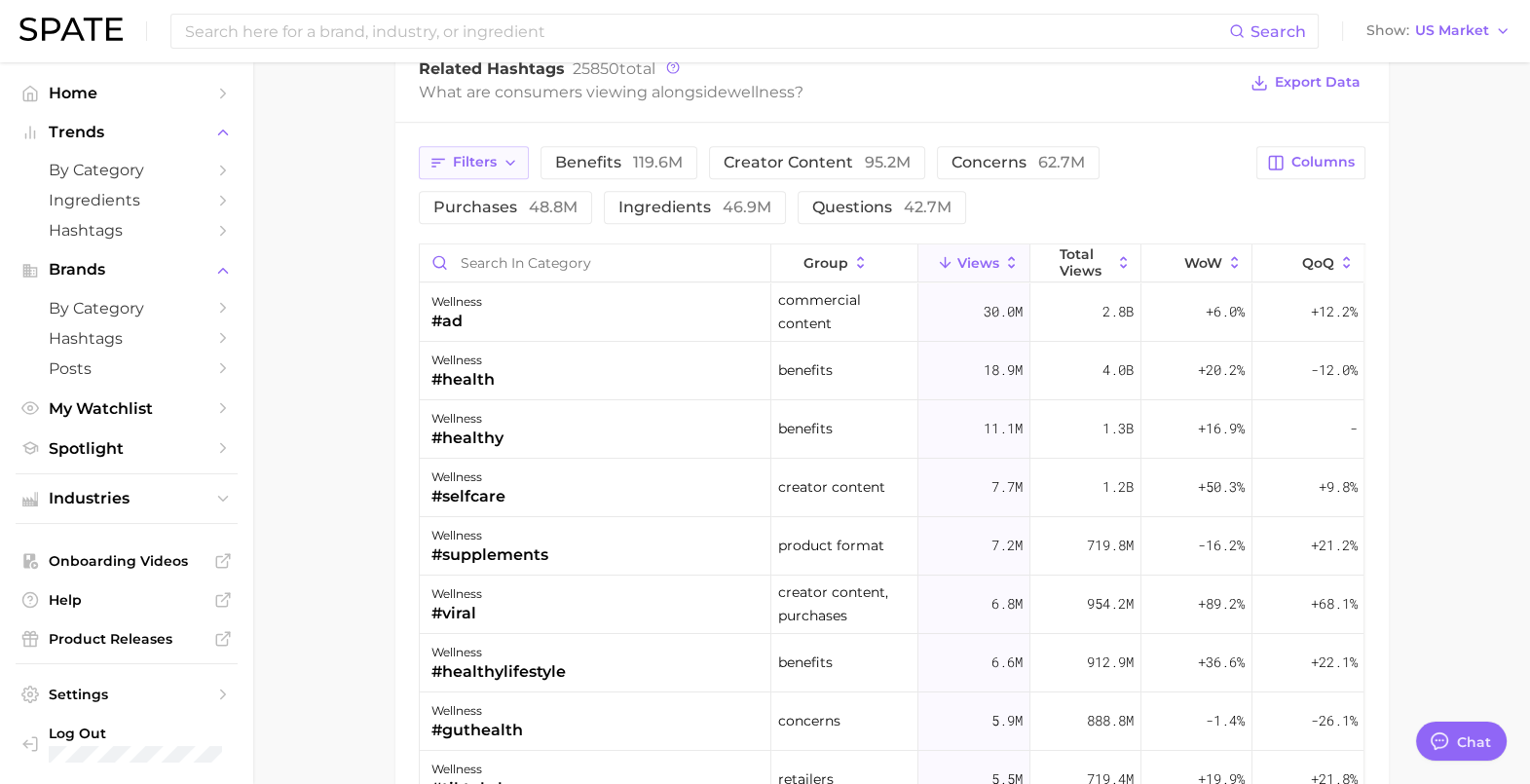
click at [499, 157] on button "Filters" at bounding box center [474, 162] width 110 height 33
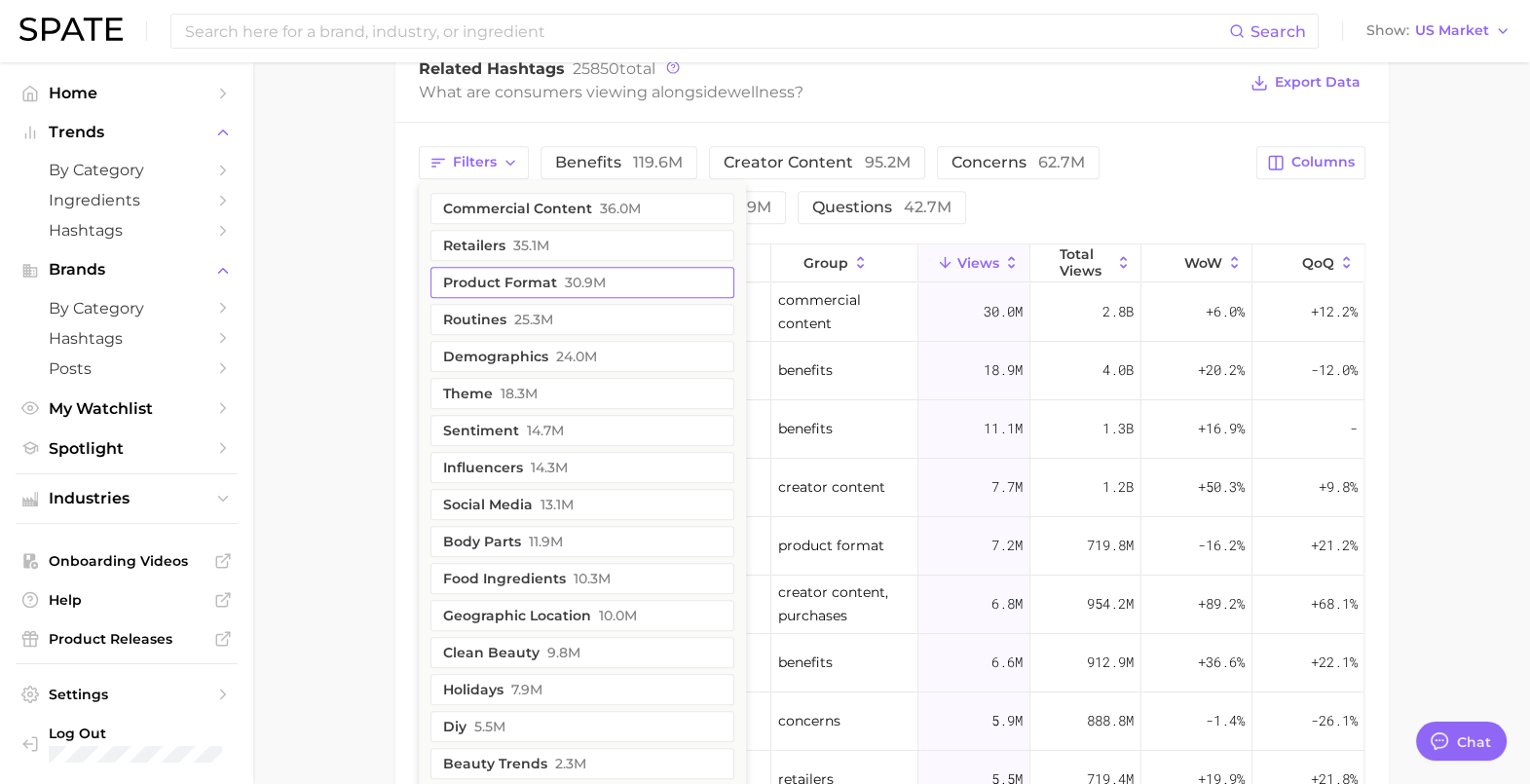
click at [522, 278] on button "product format 30.9m" at bounding box center [582, 283] width 304 height 32
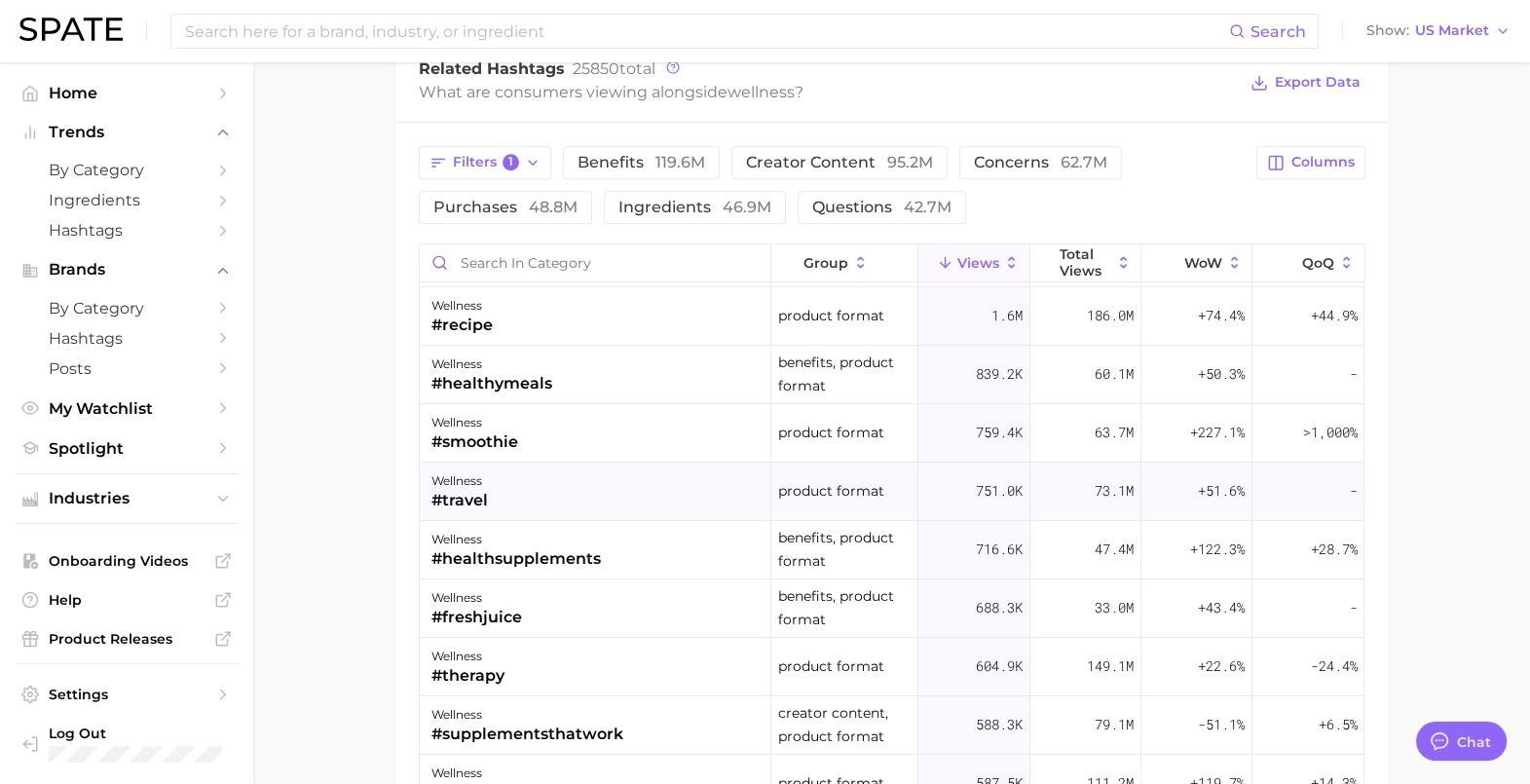
scroll to position [0, 0]
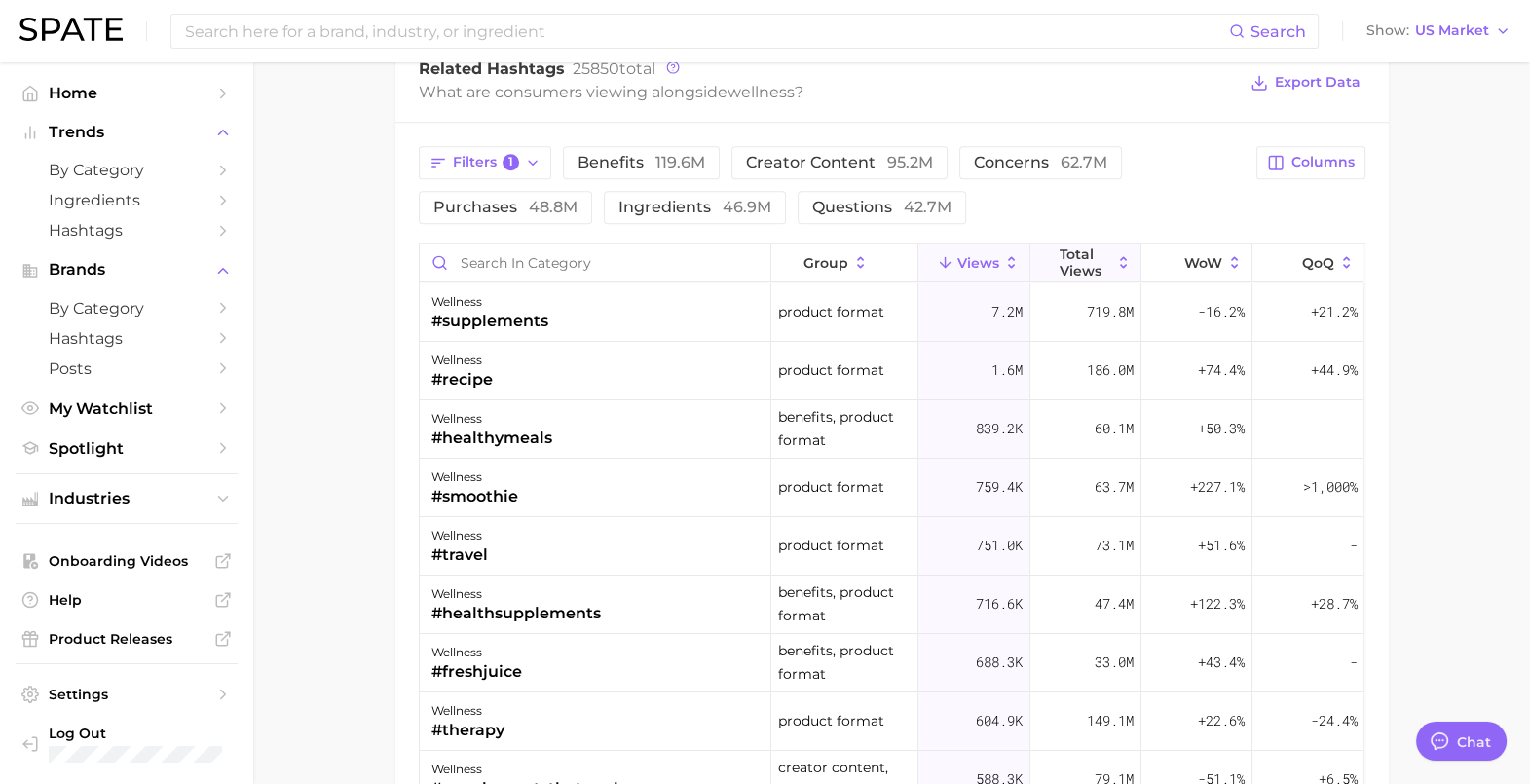
click at [1116, 259] on icon at bounding box center [1125, 263] width 18 height 18
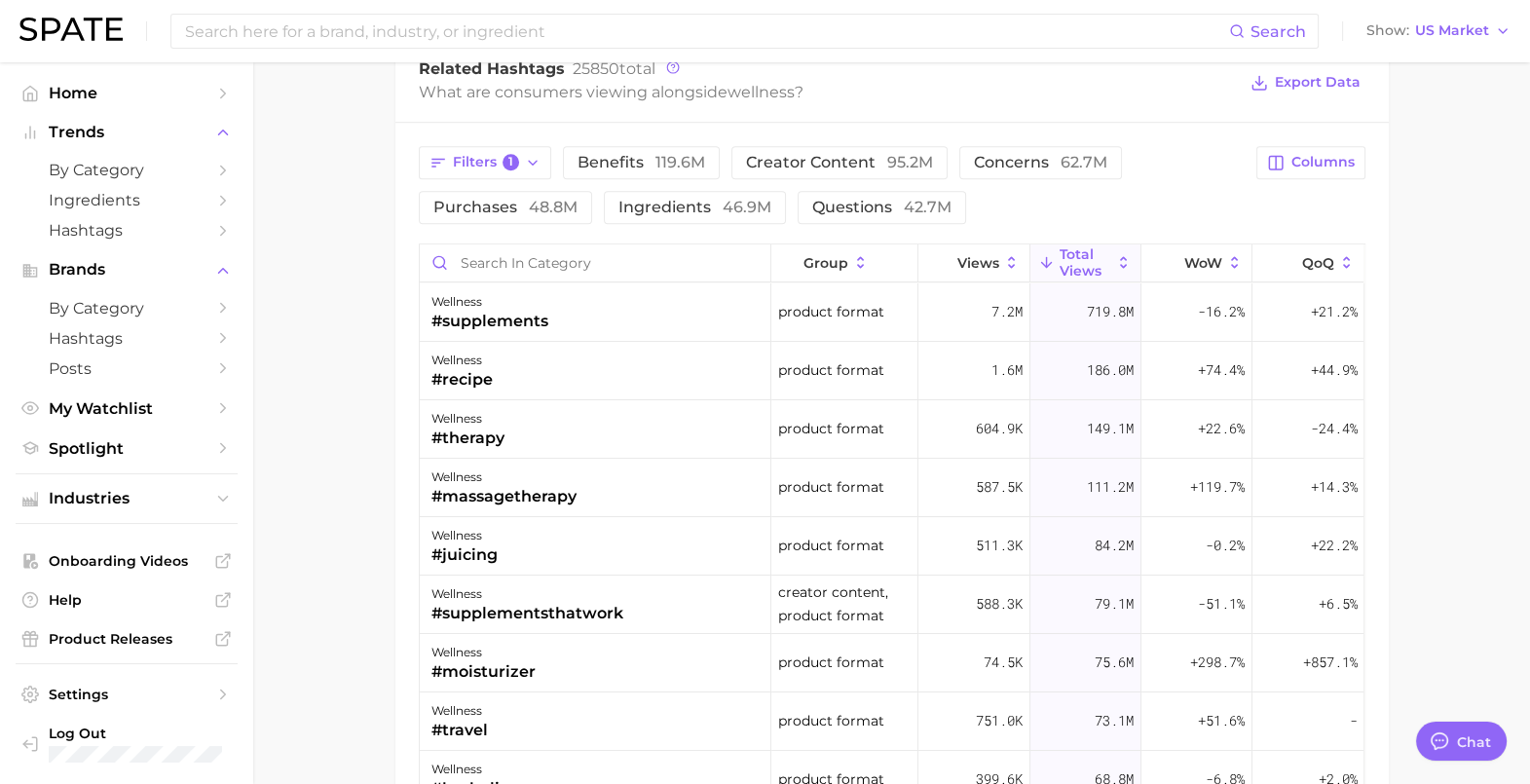
click at [1320, 199] on div "Filters 1 benefits 119.6m creator content 95.2m concerns 62.7m purchases 48.8m …" at bounding box center [892, 185] width 946 height 78
click at [1307, 161] on span "Columns" at bounding box center [1323, 162] width 63 height 17
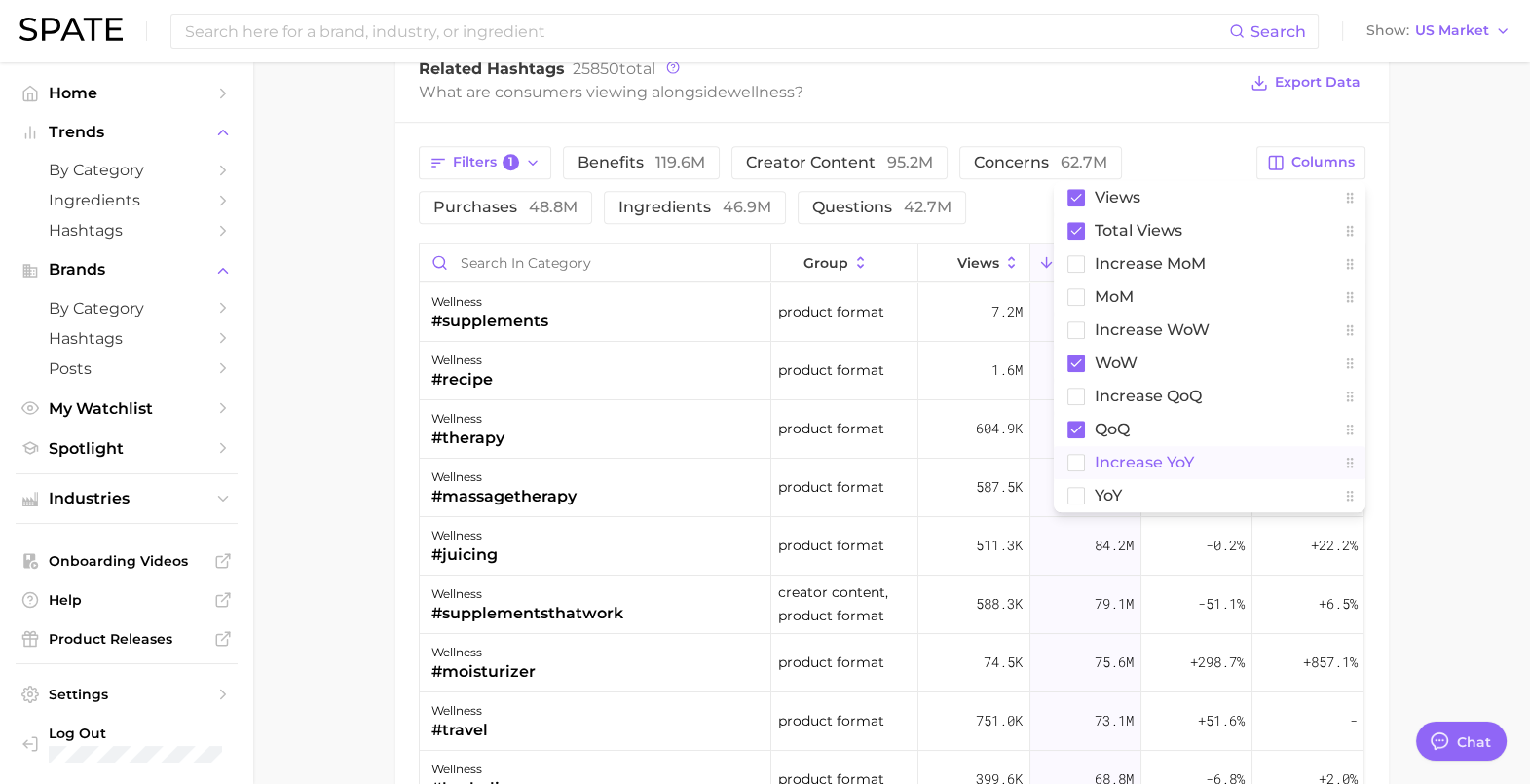
click at [1082, 460] on rect at bounding box center [1076, 462] width 17 height 17
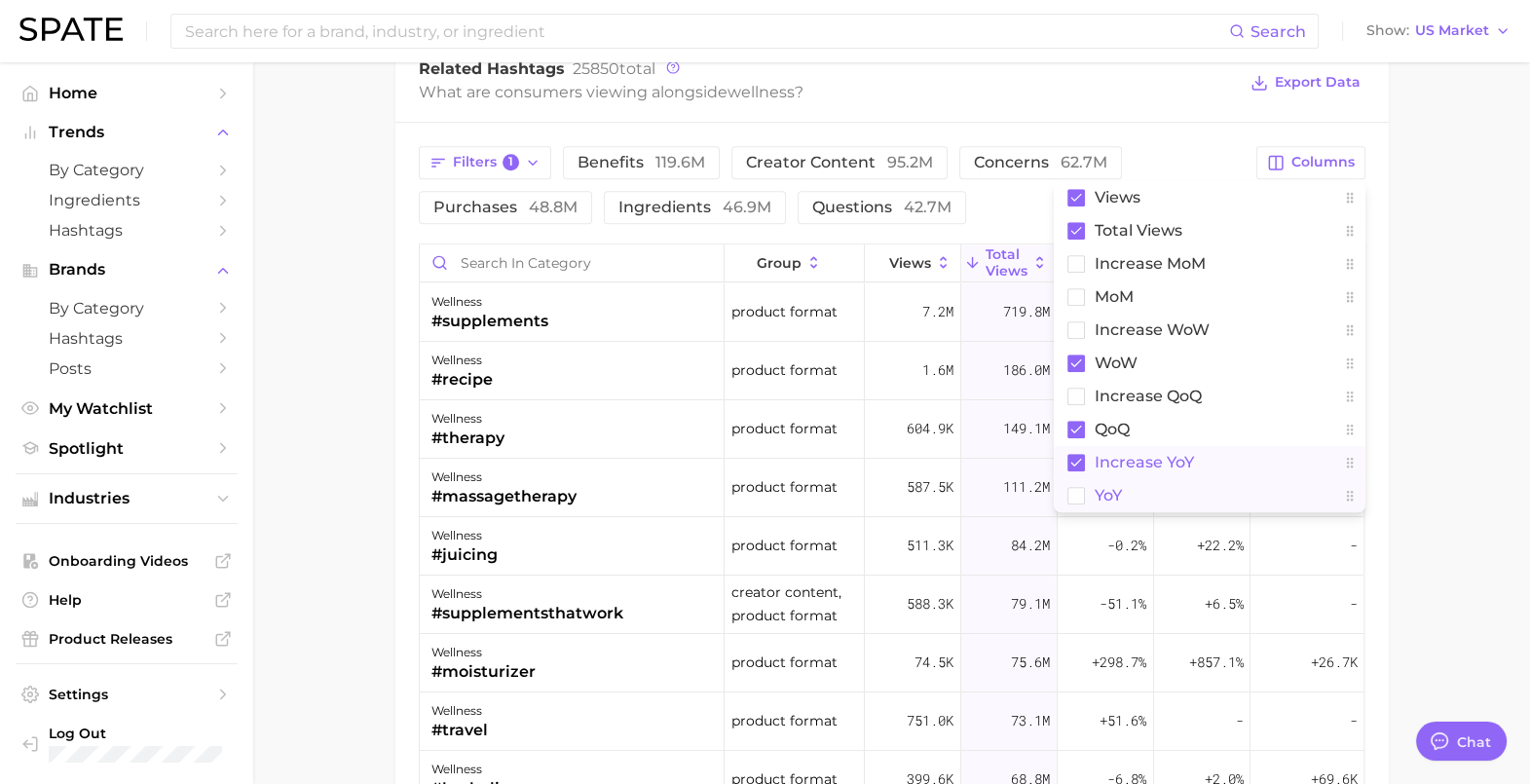
click at [1080, 489] on rect at bounding box center [1076, 495] width 17 height 17
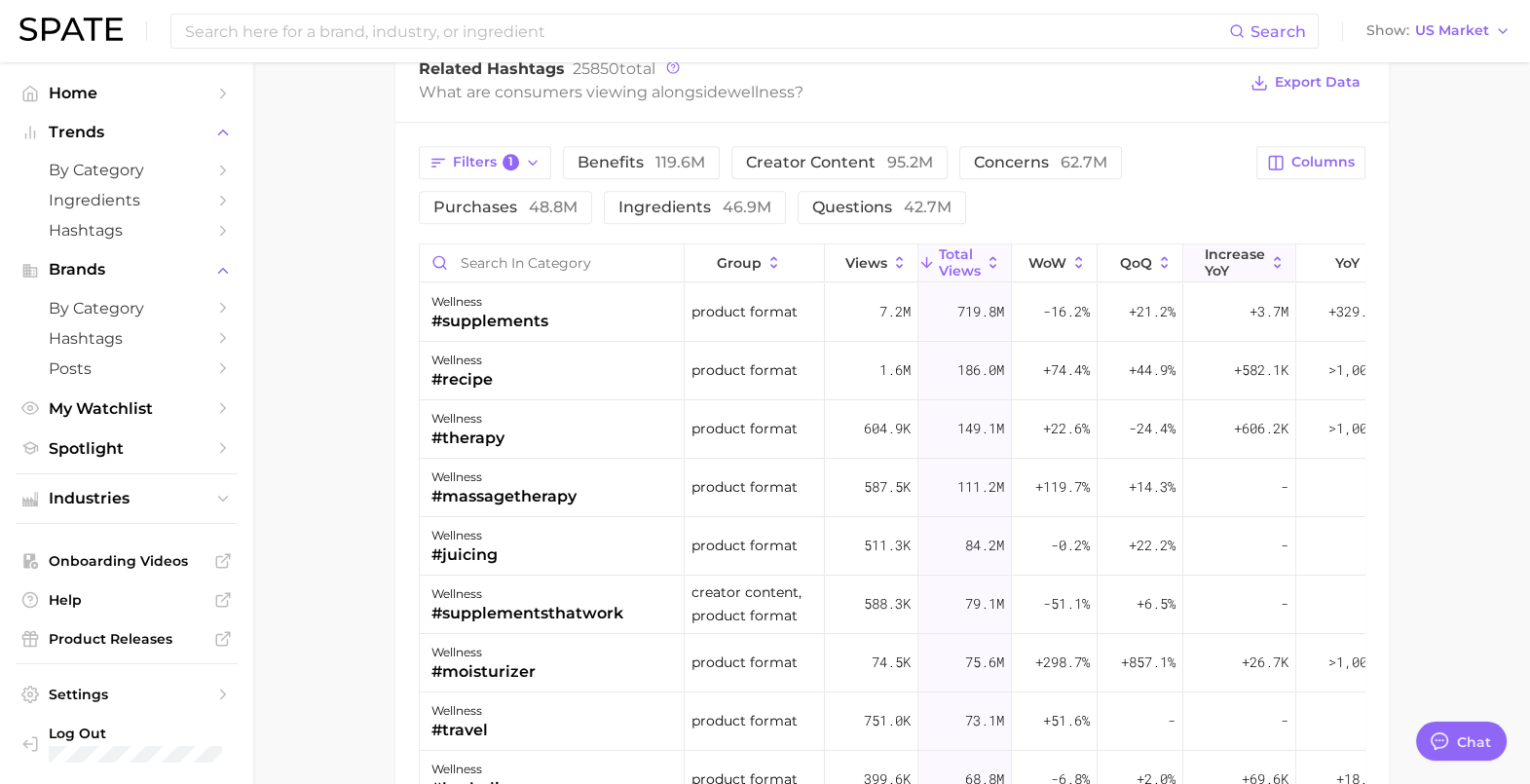
click at [1248, 253] on span "increase YoY" at bounding box center [1234, 262] width 60 height 32
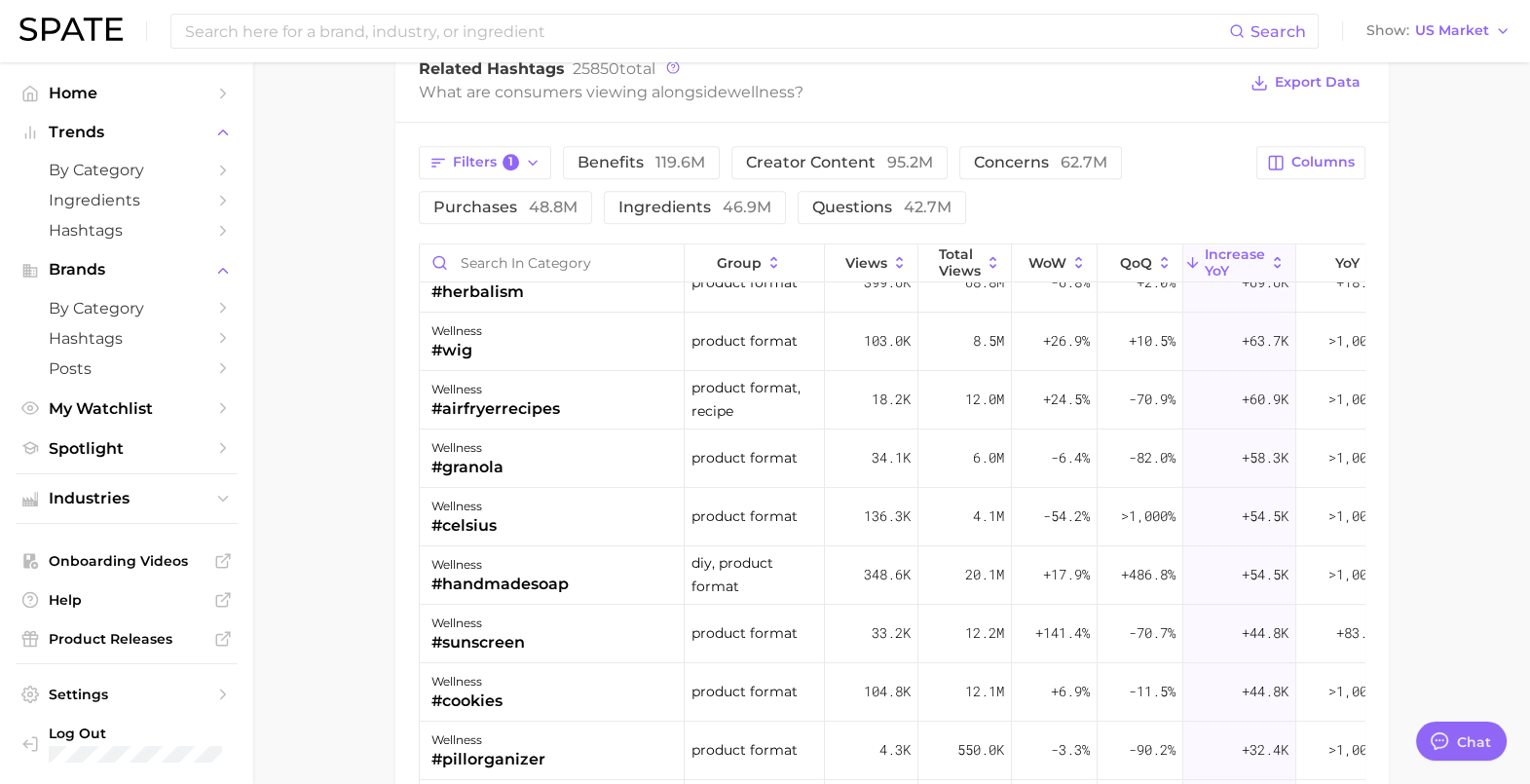
scroll to position [851, 0]
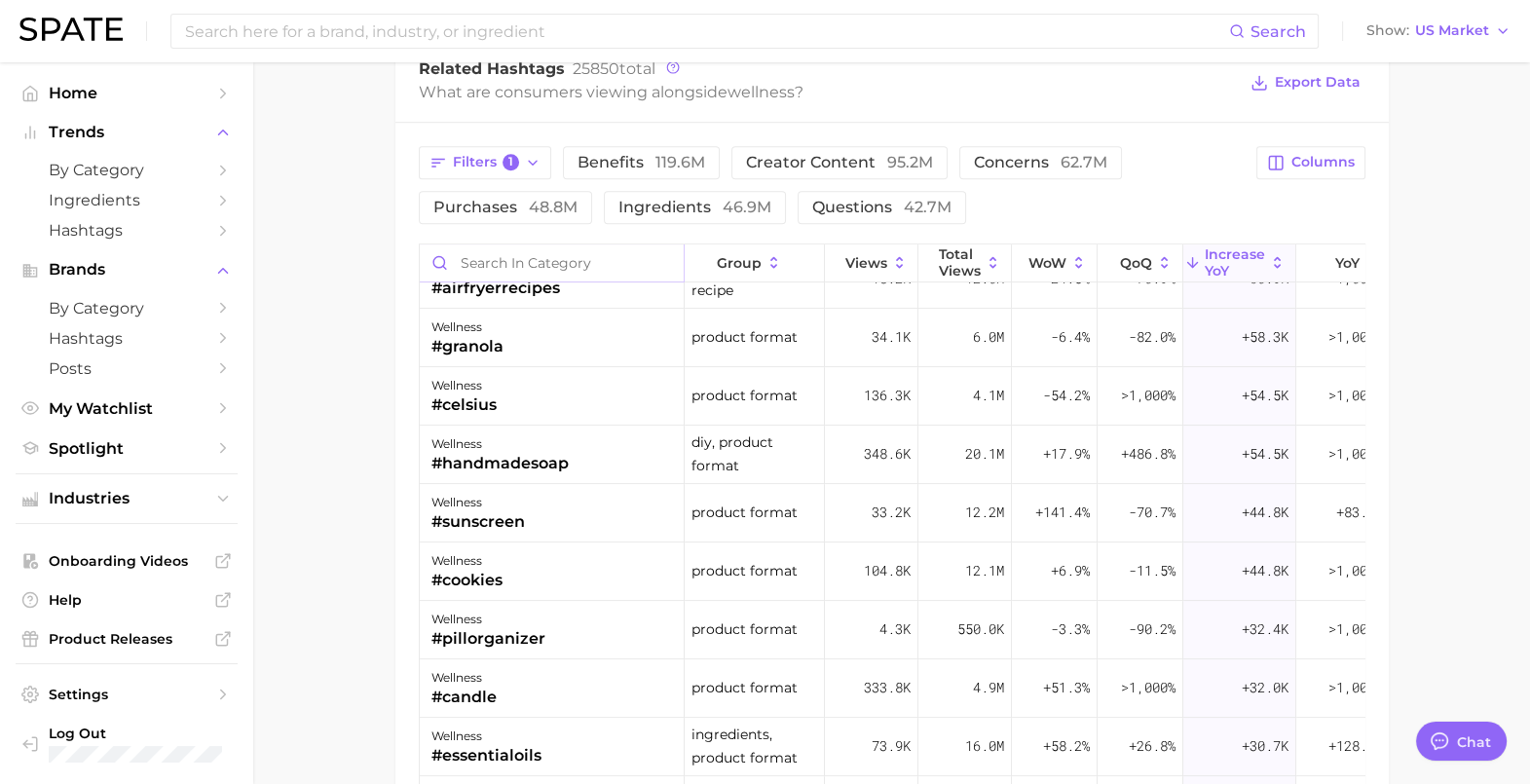
click at [532, 246] on input "Search in category" at bounding box center [552, 262] width 264 height 37
click at [528, 155] on icon "button" at bounding box center [533, 163] width 16 height 16
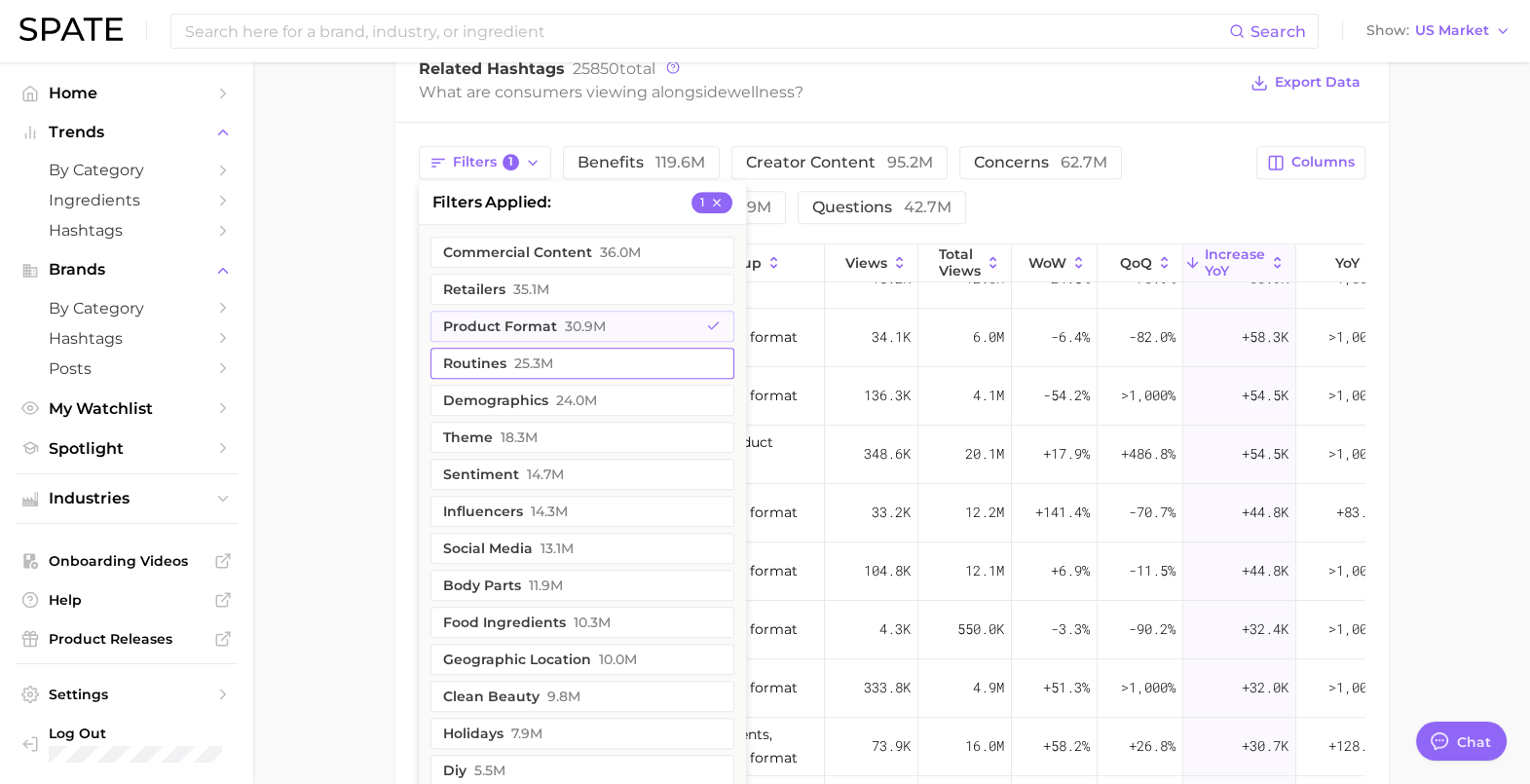
drag, startPoint x: 629, startPoint y: 326, endPoint x: 631, endPoint y: 312, distance: 14.1
click at [629, 327] on button "product format 30.9m" at bounding box center [582, 326] width 304 height 32
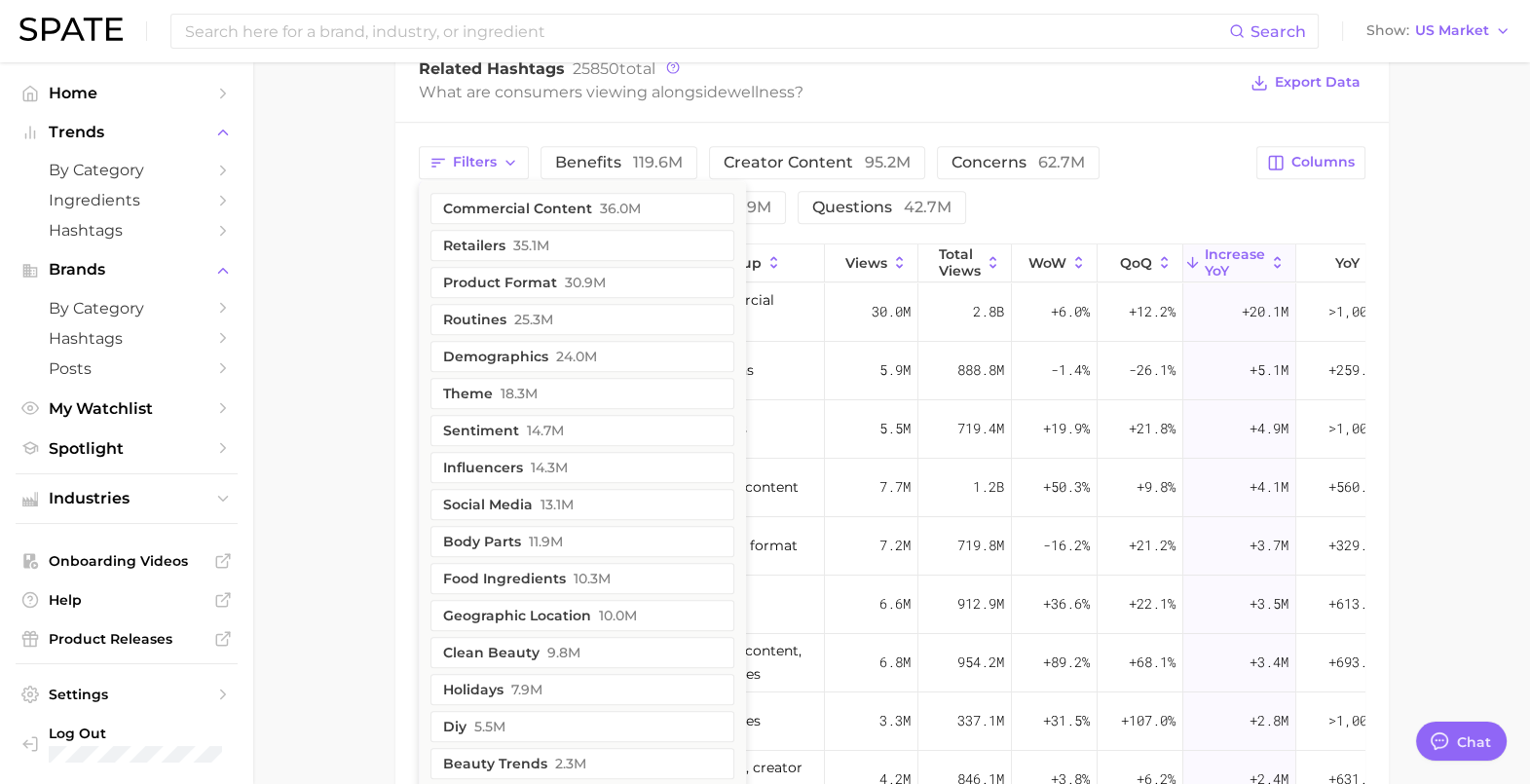
click at [1074, 190] on div "Filters commercial content 36.0m retailers 35.1m product format 30.9m routines …" at bounding box center [833, 185] width 827 height 78
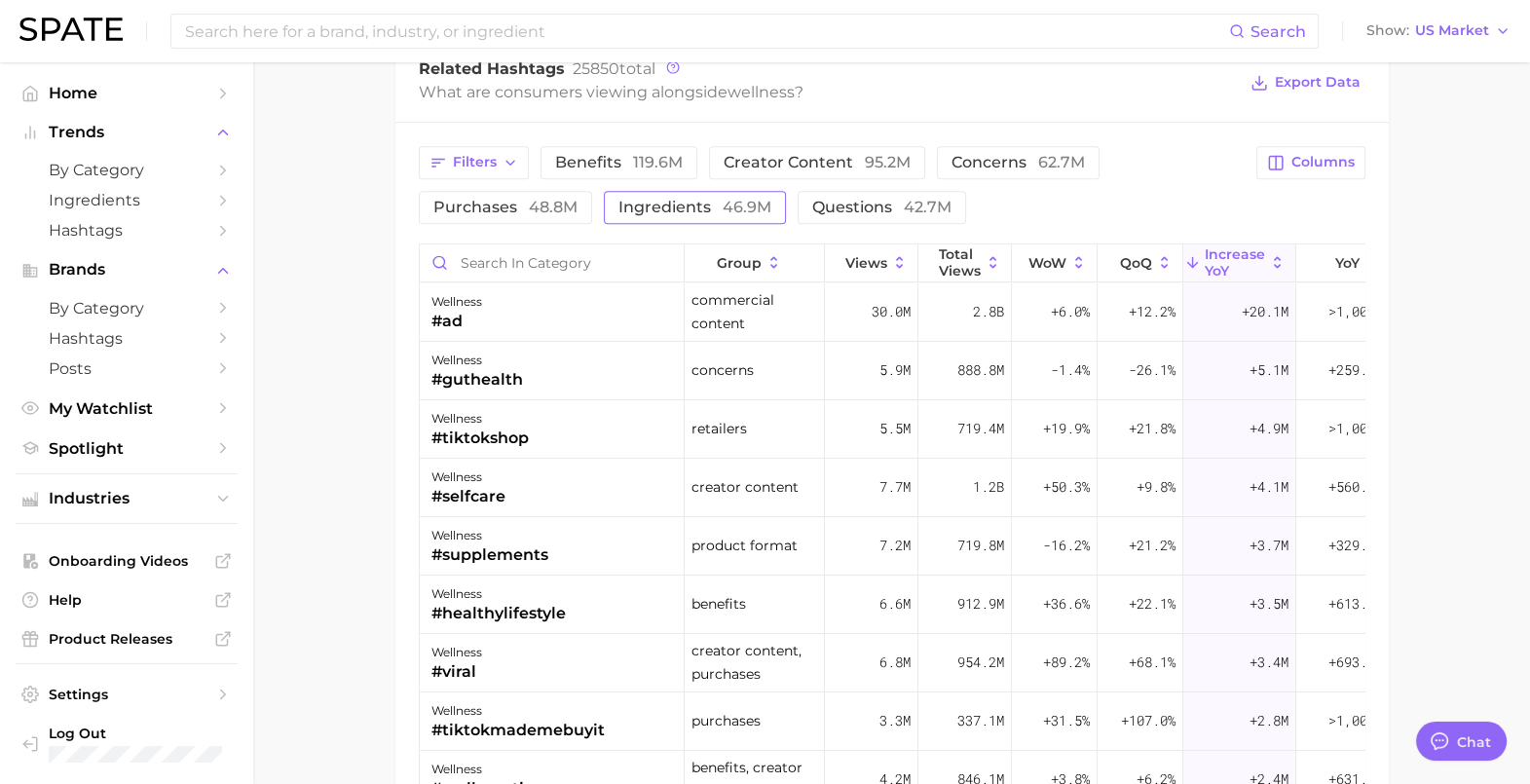
click at [719, 200] on span "ingredients 46.9m" at bounding box center [694, 208] width 153 height 16
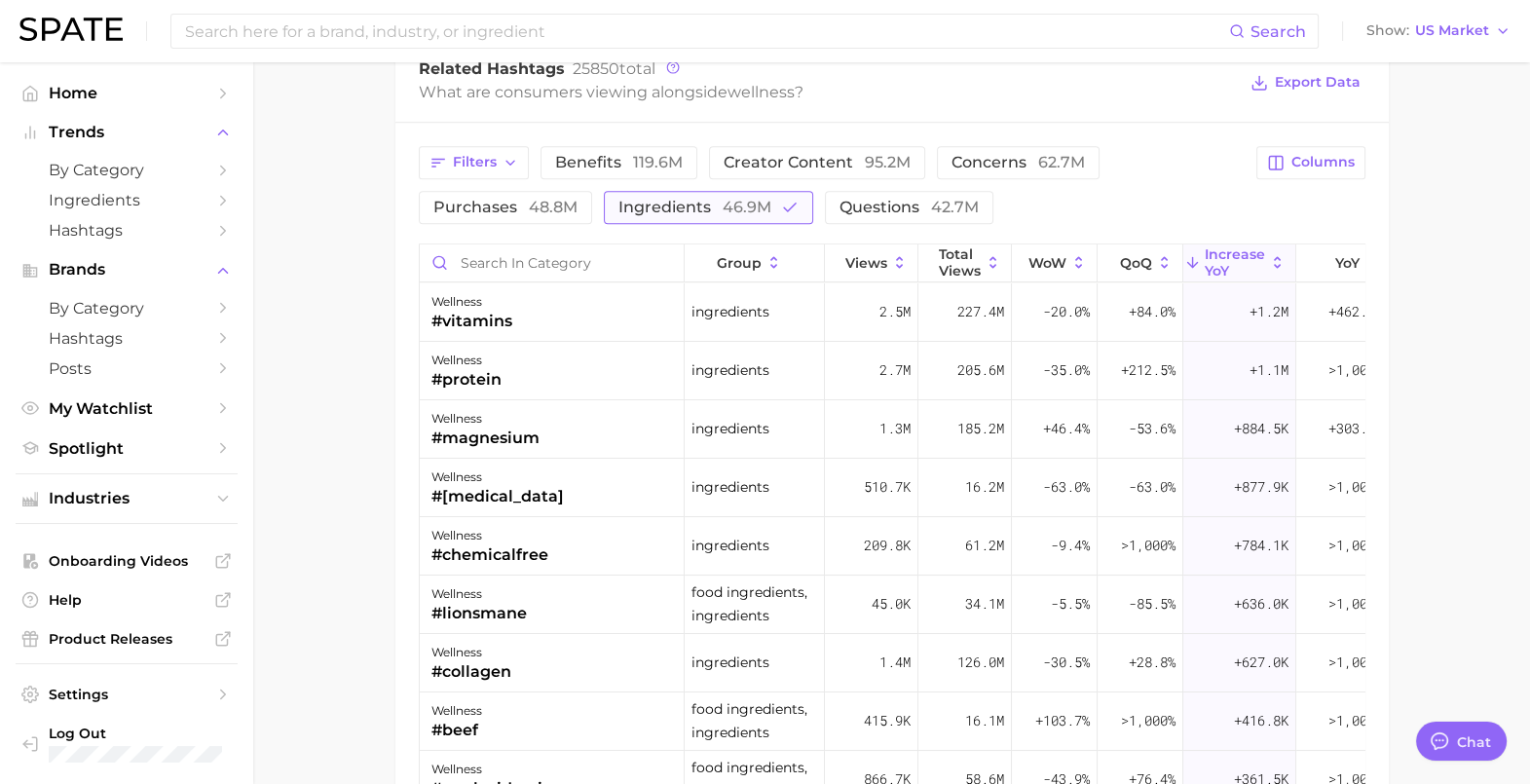
click at [687, 200] on span "ingredients 46.9m" at bounding box center [694, 208] width 153 height 16
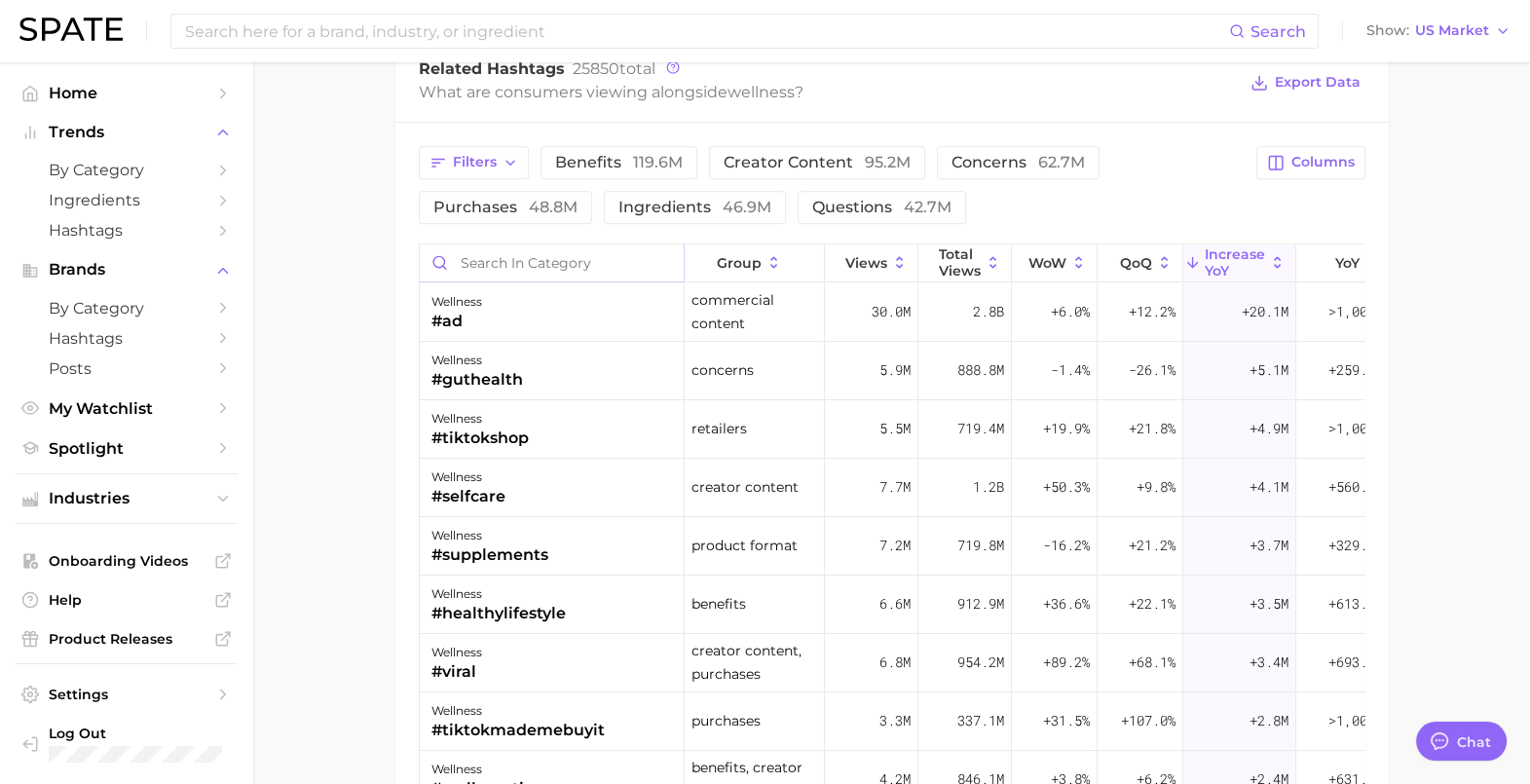
click at [579, 248] on input "Search in category" at bounding box center [552, 262] width 264 height 37
type input "sage"
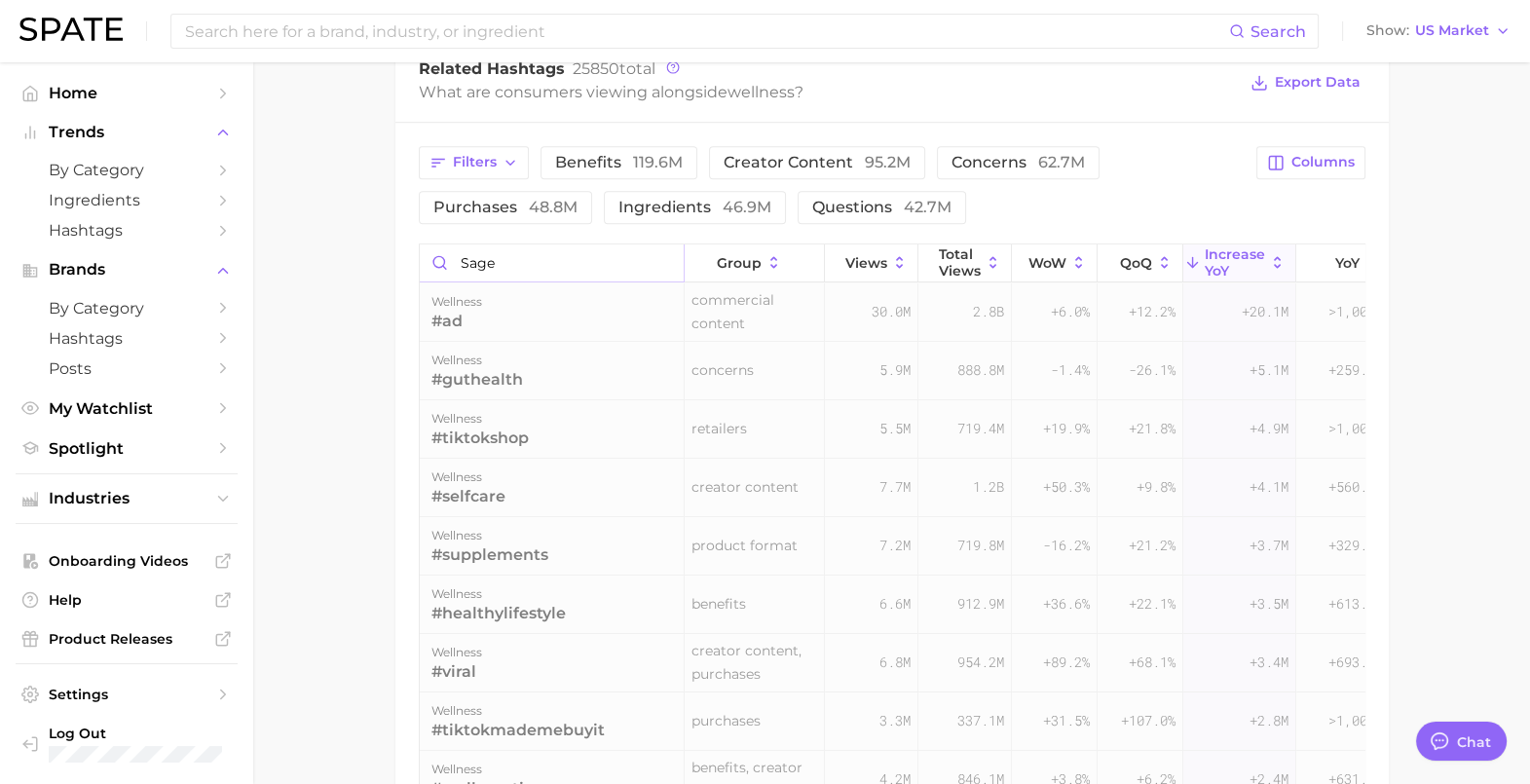
scroll to position [1543, 0]
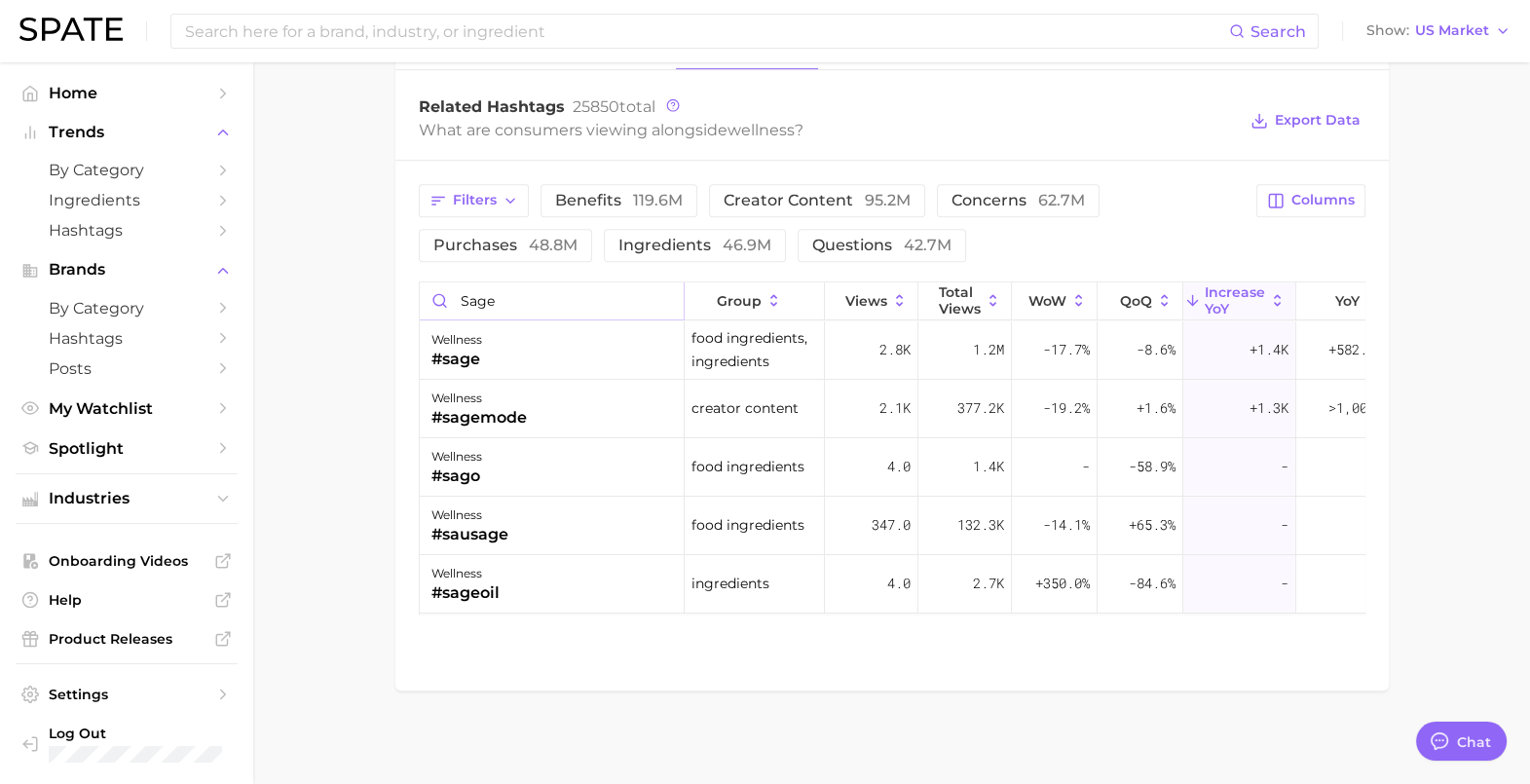
drag, startPoint x: 498, startPoint y: 298, endPoint x: 410, endPoint y: 295, distance: 88.1
click at [420, 294] on input "sage" at bounding box center [552, 301] width 264 height 37
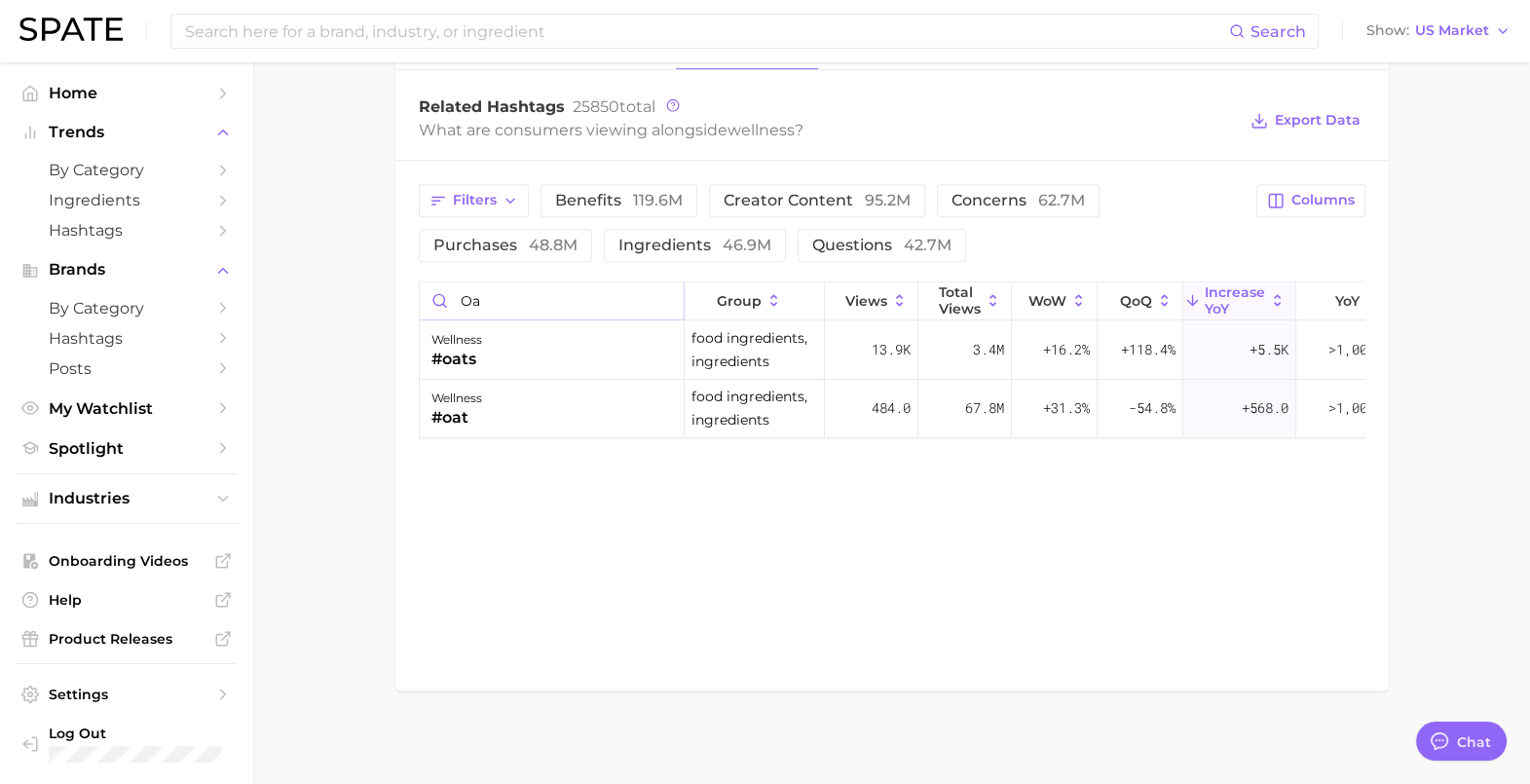
type input "o"
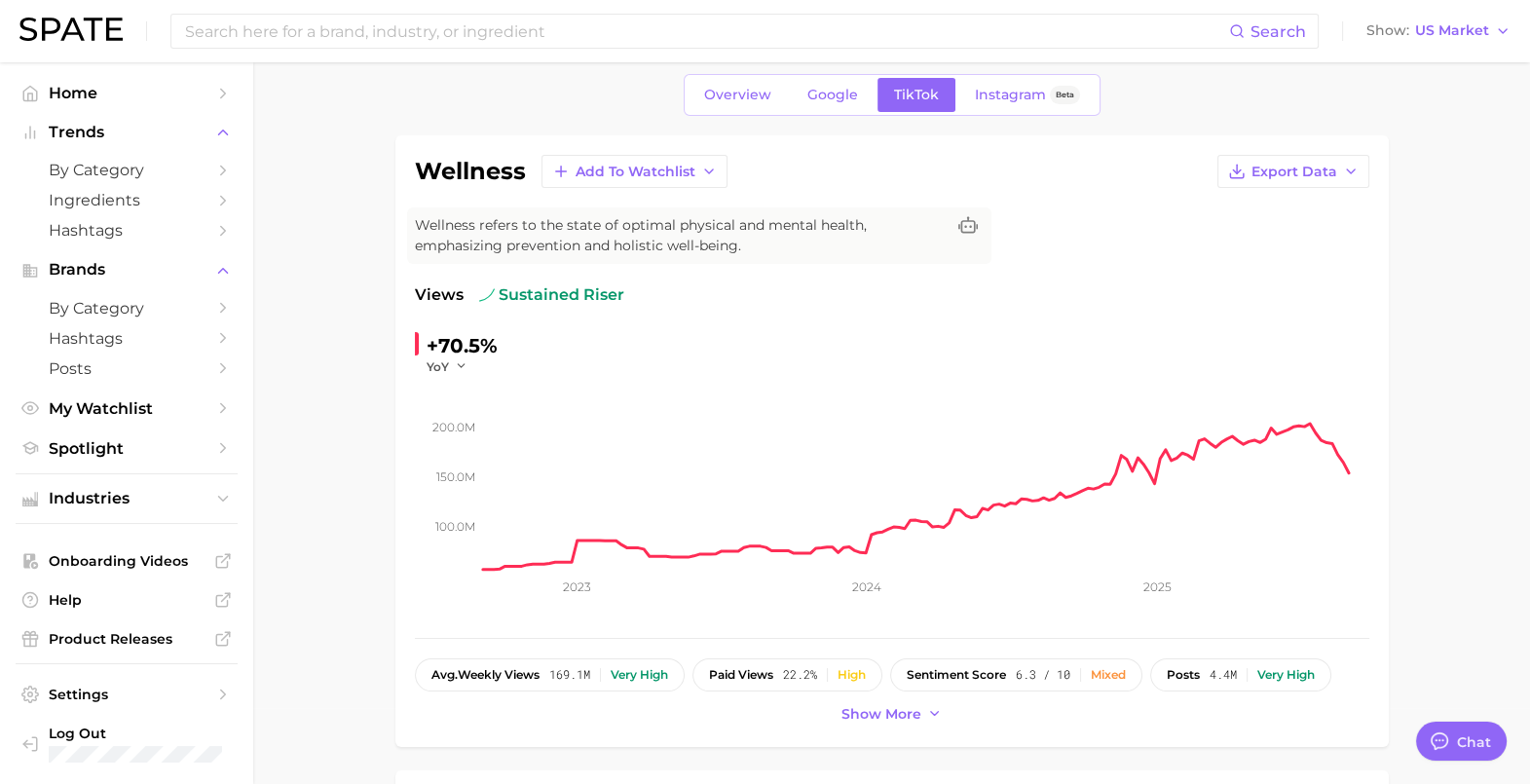
scroll to position [0, 0]
